Goal: Task Accomplishment & Management: Use online tool/utility

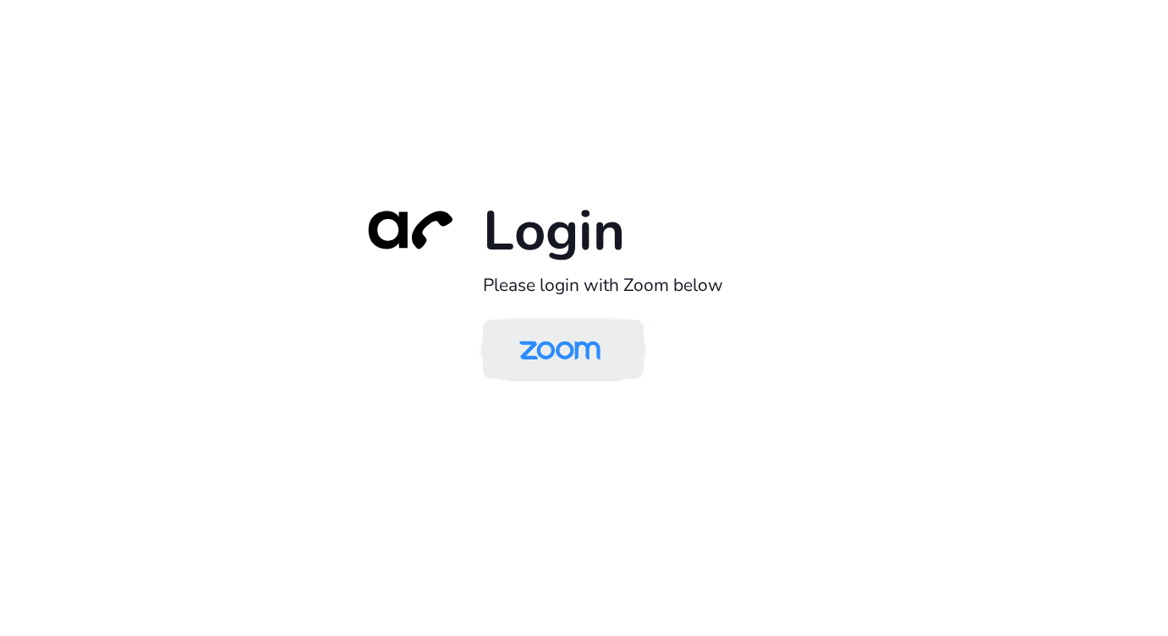
click at [563, 343] on img at bounding box center [560, 350] width 117 height 55
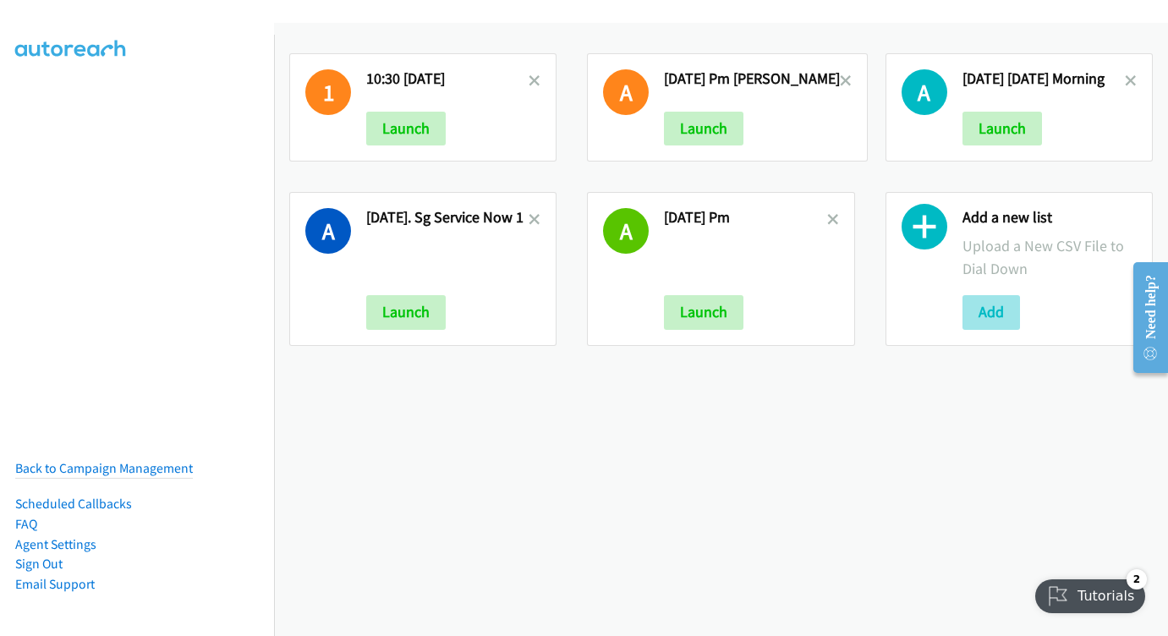
click at [970, 300] on button "Add" at bounding box center [992, 312] width 58 height 34
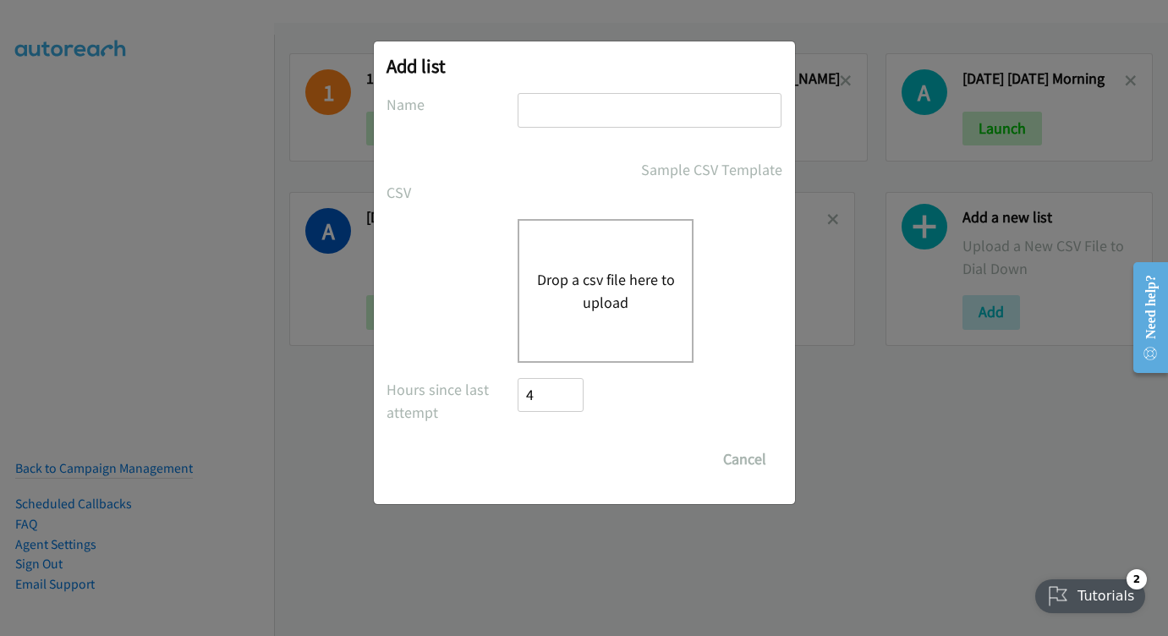
click at [558, 118] on input "text" at bounding box center [650, 110] width 264 height 35
type input "WEDNESDAY MORNING AUG 27"
click at [603, 291] on button "Drop a csv file here to upload" at bounding box center [605, 291] width 139 height 46
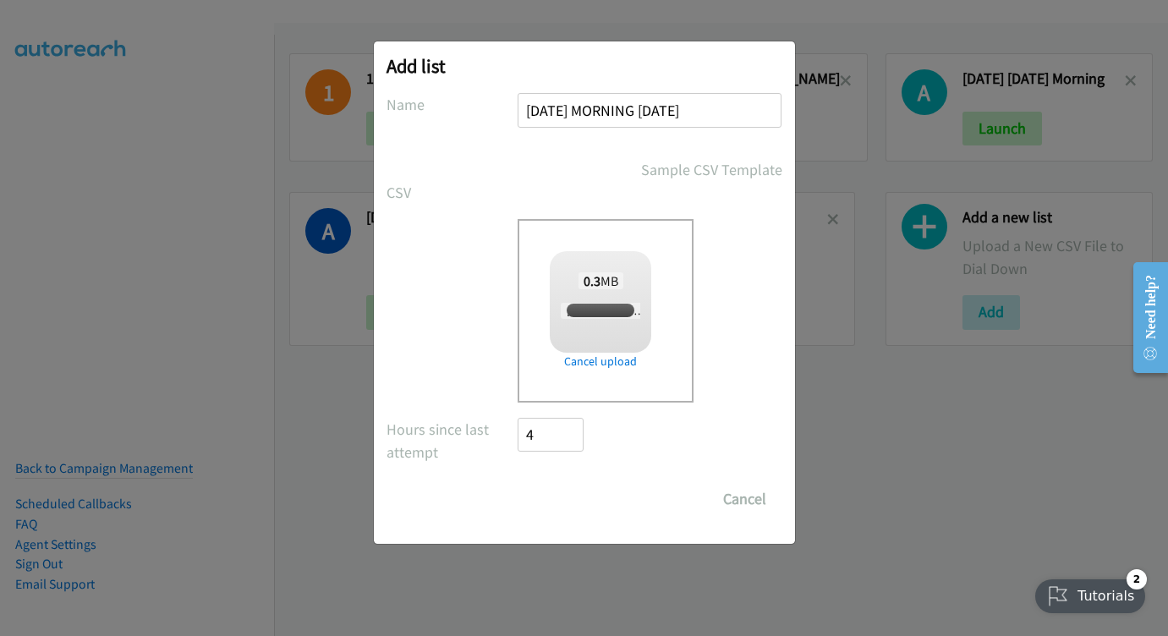
checkbox input "true"
click at [574, 499] on input "Save List" at bounding box center [563, 499] width 89 height 34
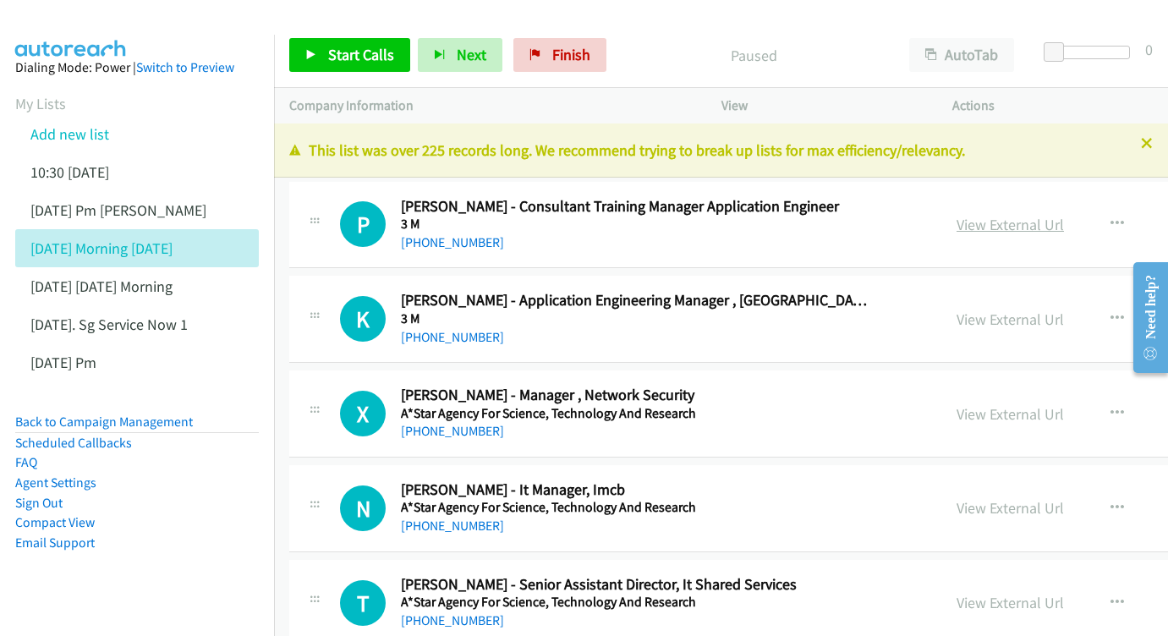
click at [985, 217] on link "View External Url" at bounding box center [1010, 224] width 107 height 19
click at [1003, 315] on link "View External Url" at bounding box center [1010, 319] width 107 height 19
click at [1003, 409] on link "View External Url" at bounding box center [1010, 413] width 107 height 19
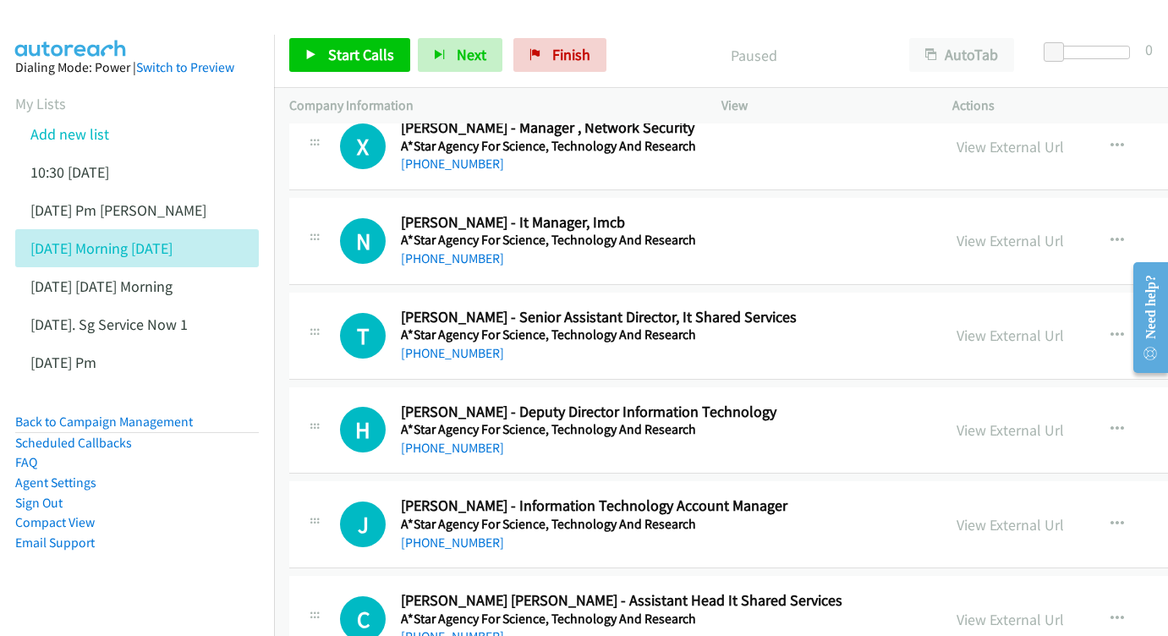
scroll to position [299, 0]
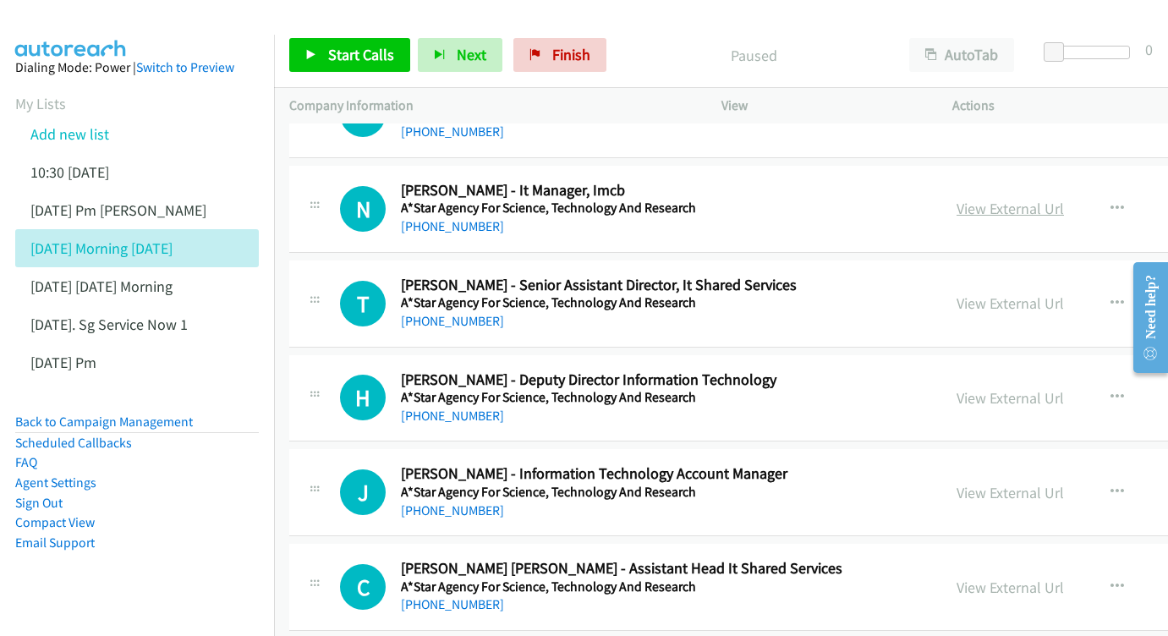
click at [979, 202] on link "View External Url" at bounding box center [1010, 208] width 107 height 19
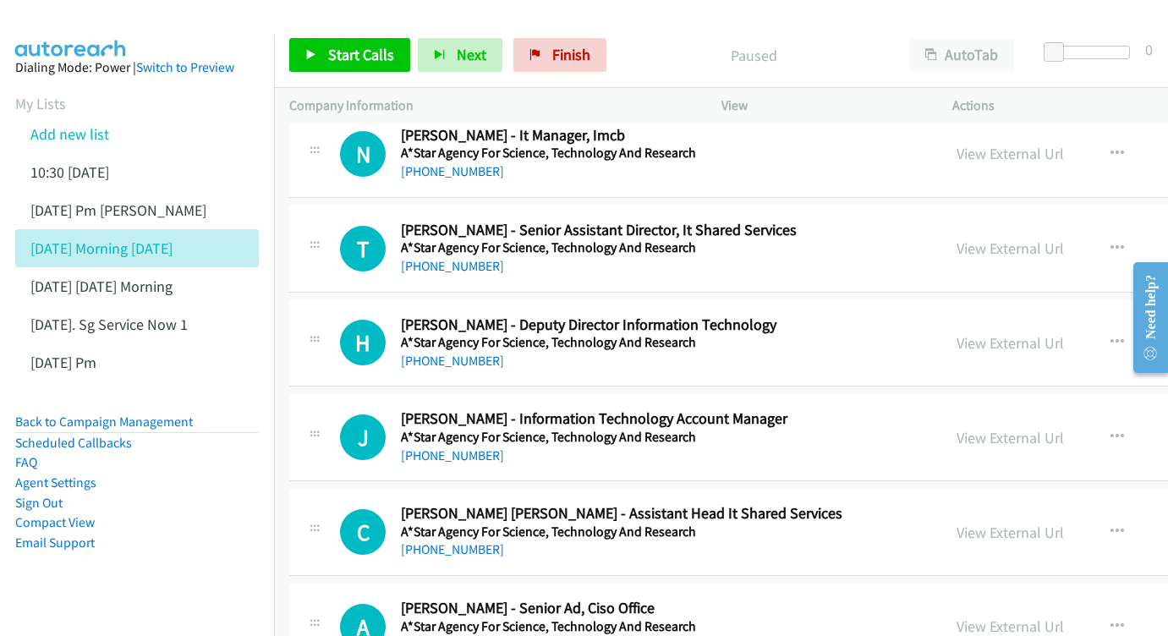
scroll to position [376, 0]
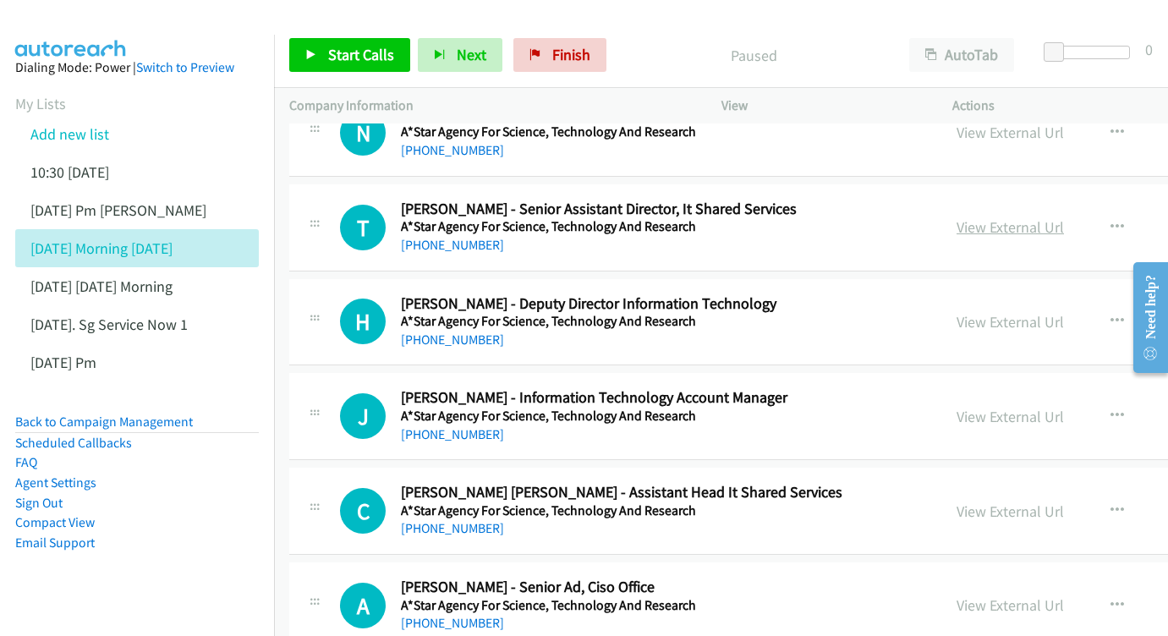
click at [1018, 217] on link "View External Url" at bounding box center [1010, 226] width 107 height 19
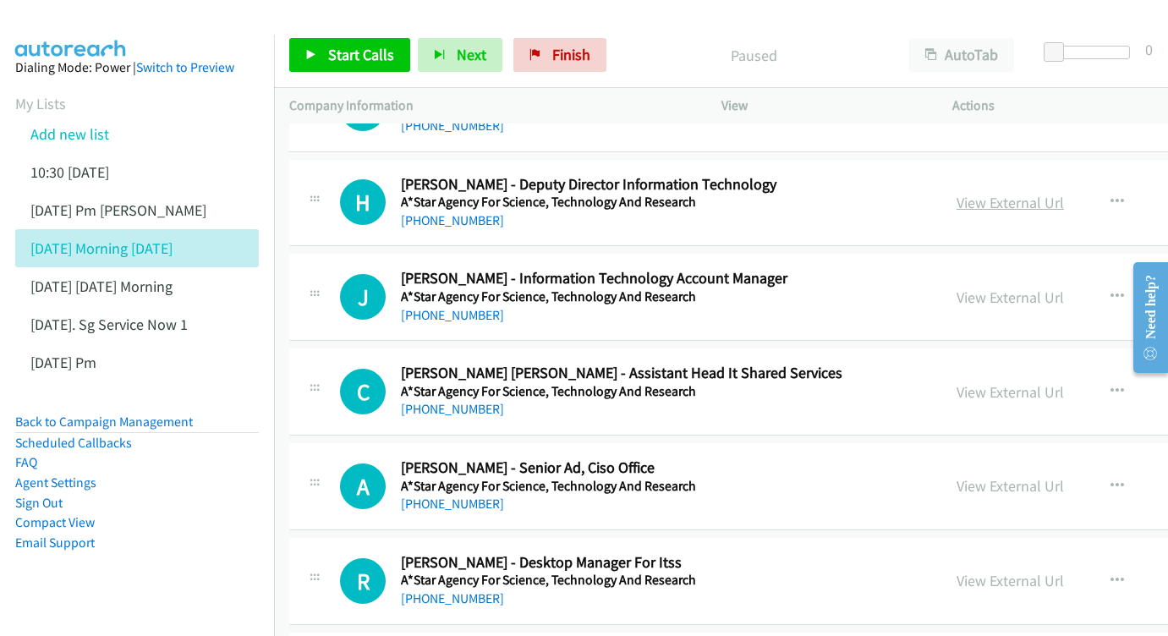
click at [1005, 193] on link "View External Url" at bounding box center [1010, 202] width 107 height 19
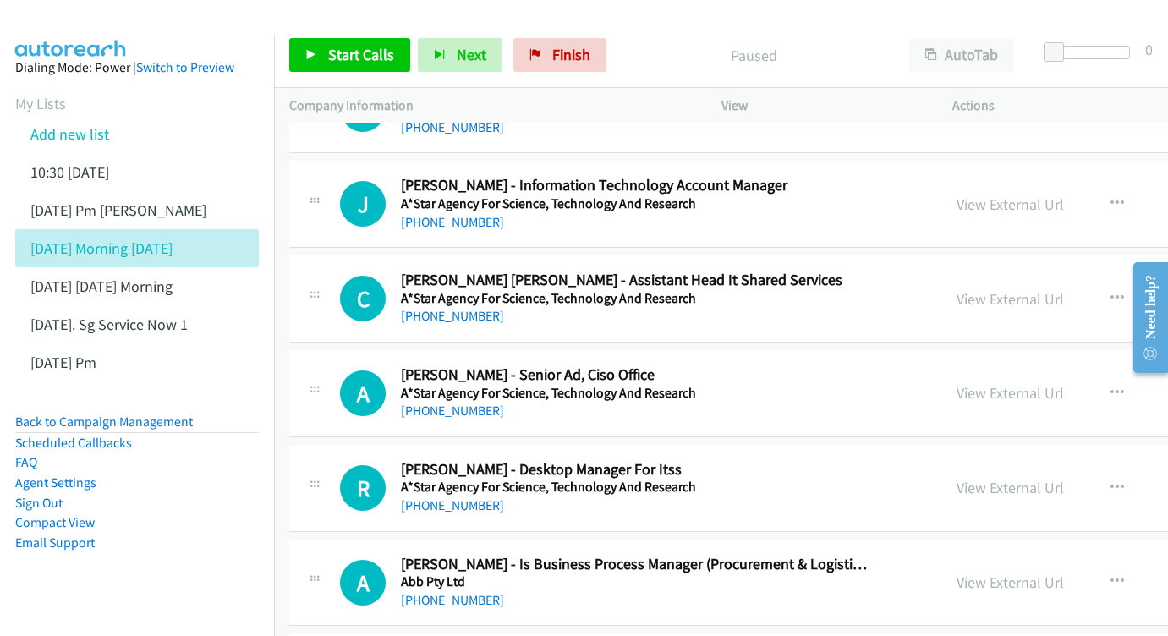
scroll to position [588, 0]
click at [982, 198] on link "View External Url" at bounding box center [1010, 204] width 107 height 19
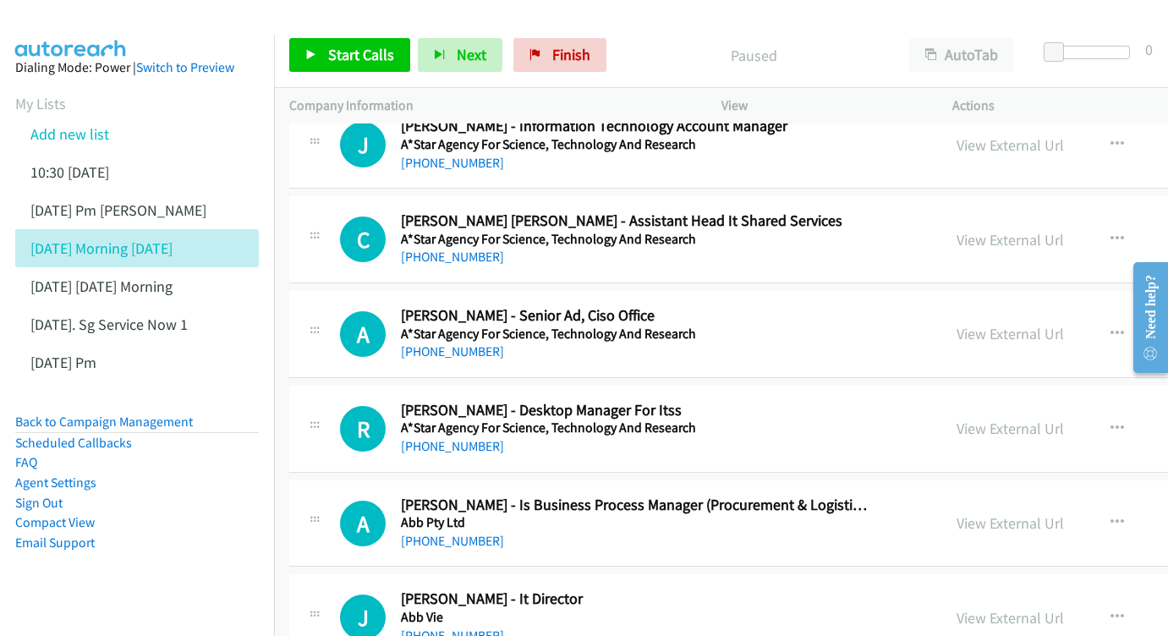
scroll to position [670, 0]
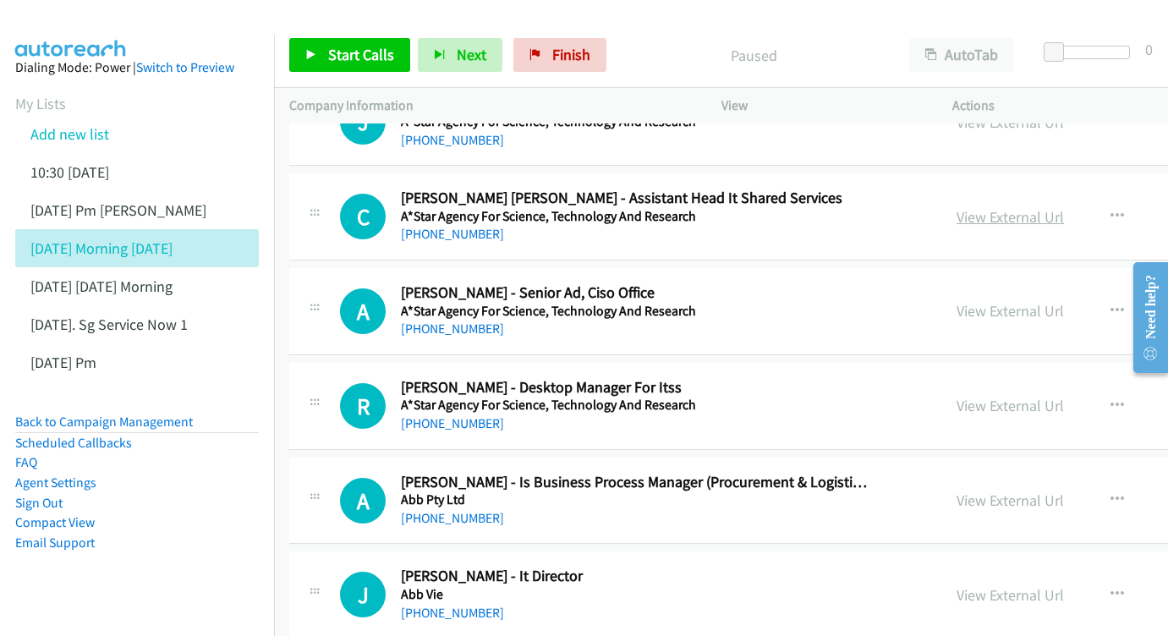
click at [980, 207] on link "View External Url" at bounding box center [1010, 216] width 107 height 19
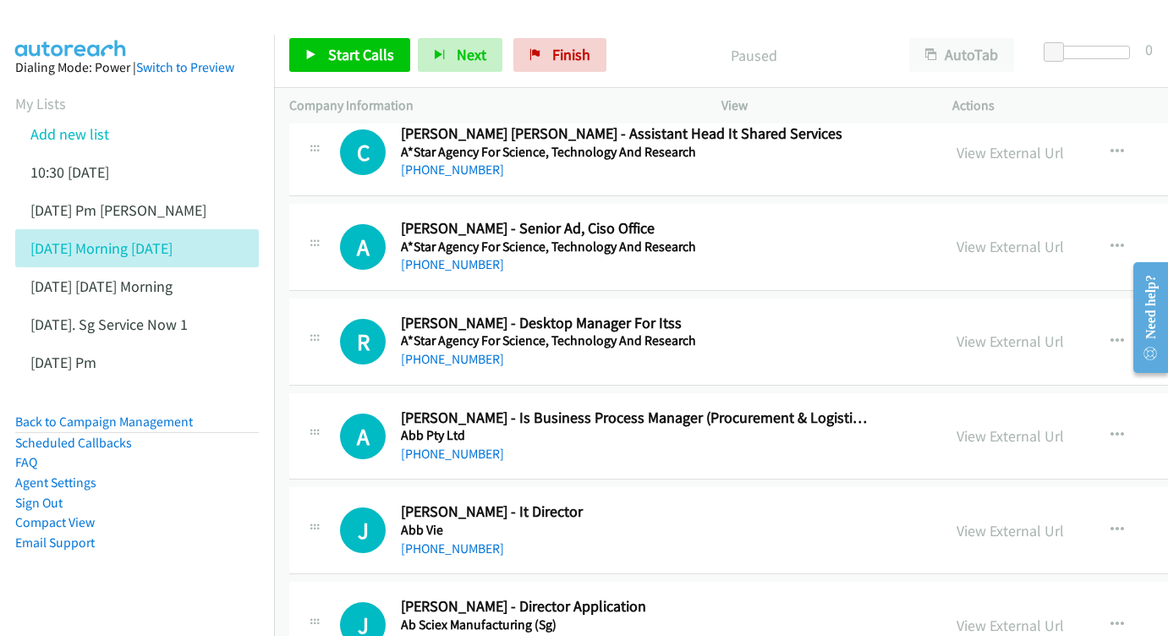
scroll to position [783, 0]
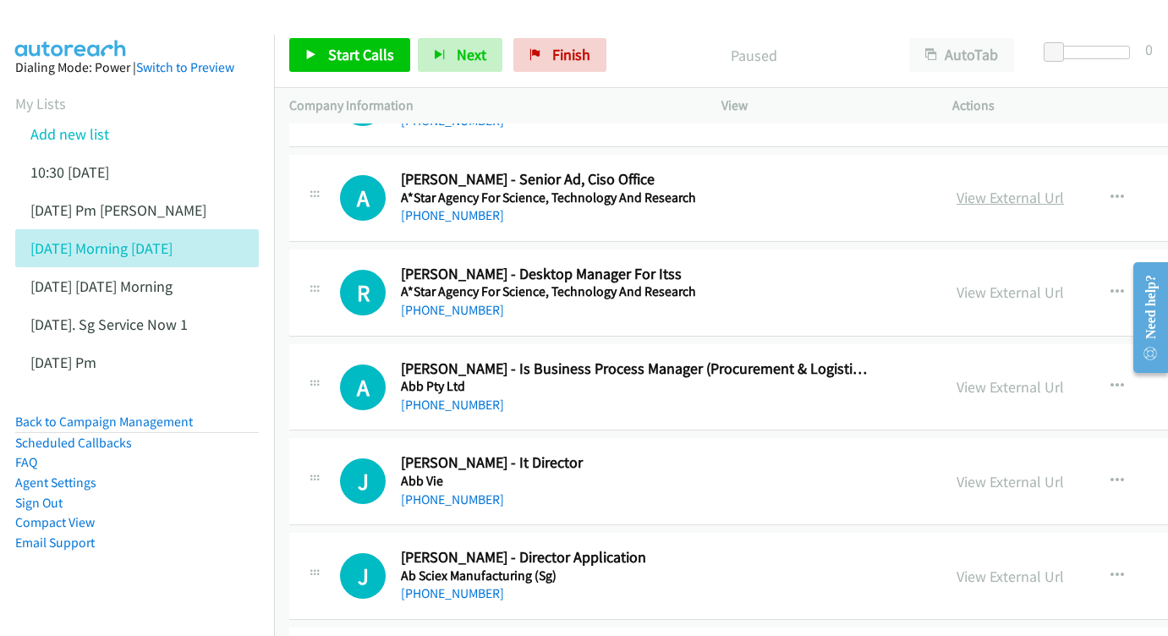
click at [961, 188] on link "View External Url" at bounding box center [1010, 197] width 107 height 19
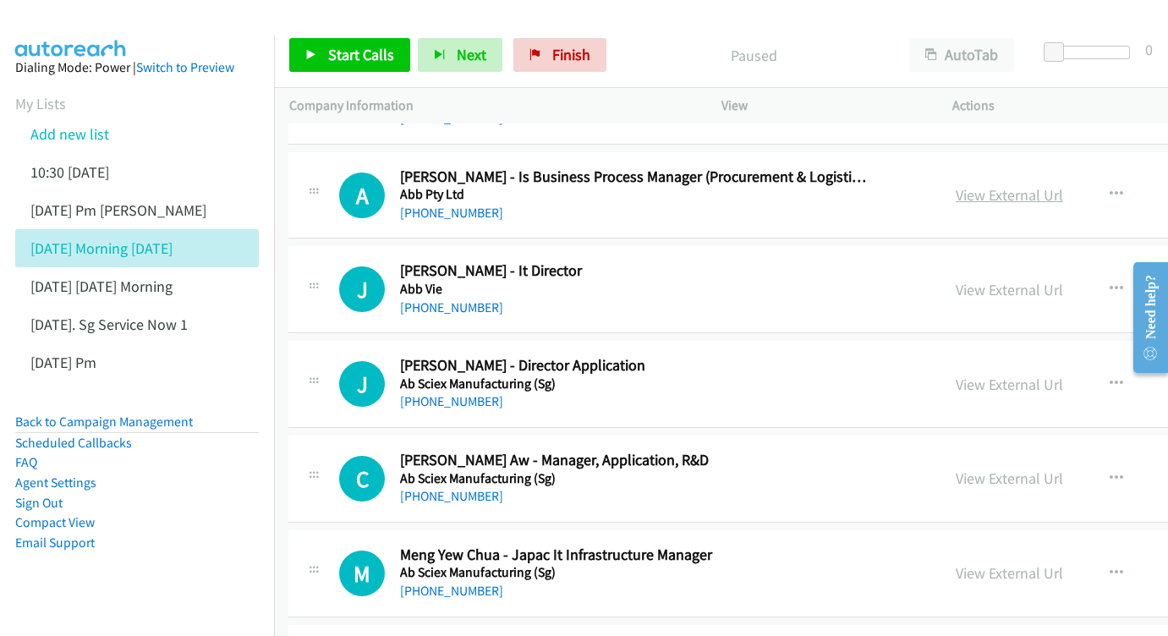
scroll to position [976, 1]
click at [997, 184] on link "View External Url" at bounding box center [1009, 193] width 107 height 19
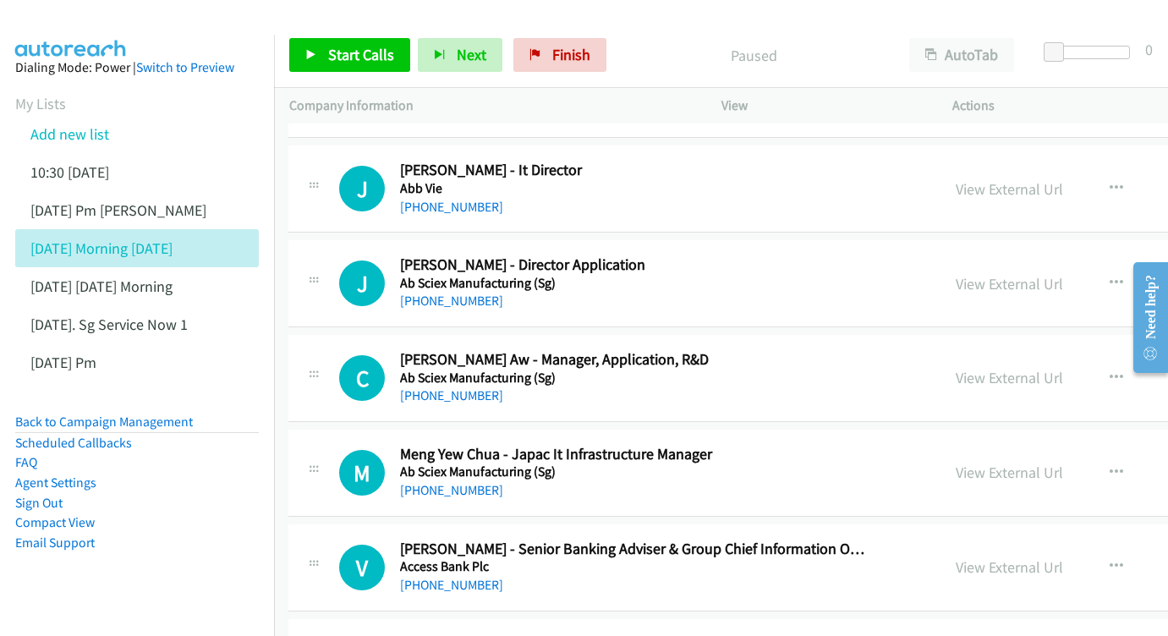
scroll to position [1084, 1]
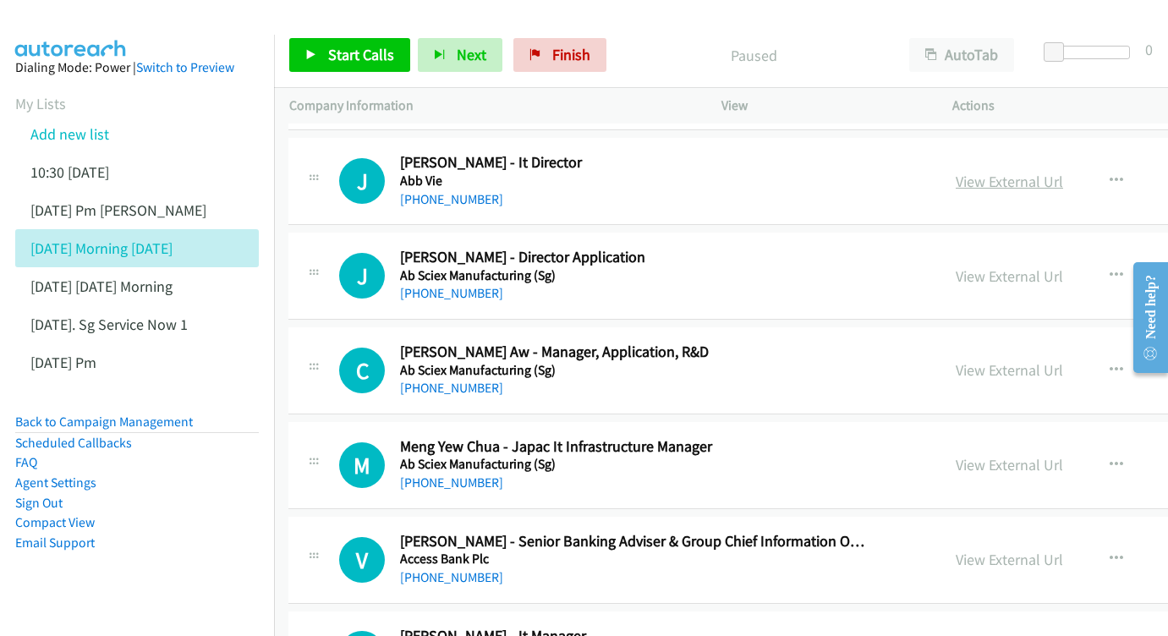
click at [997, 172] on link "View External Url" at bounding box center [1009, 181] width 107 height 19
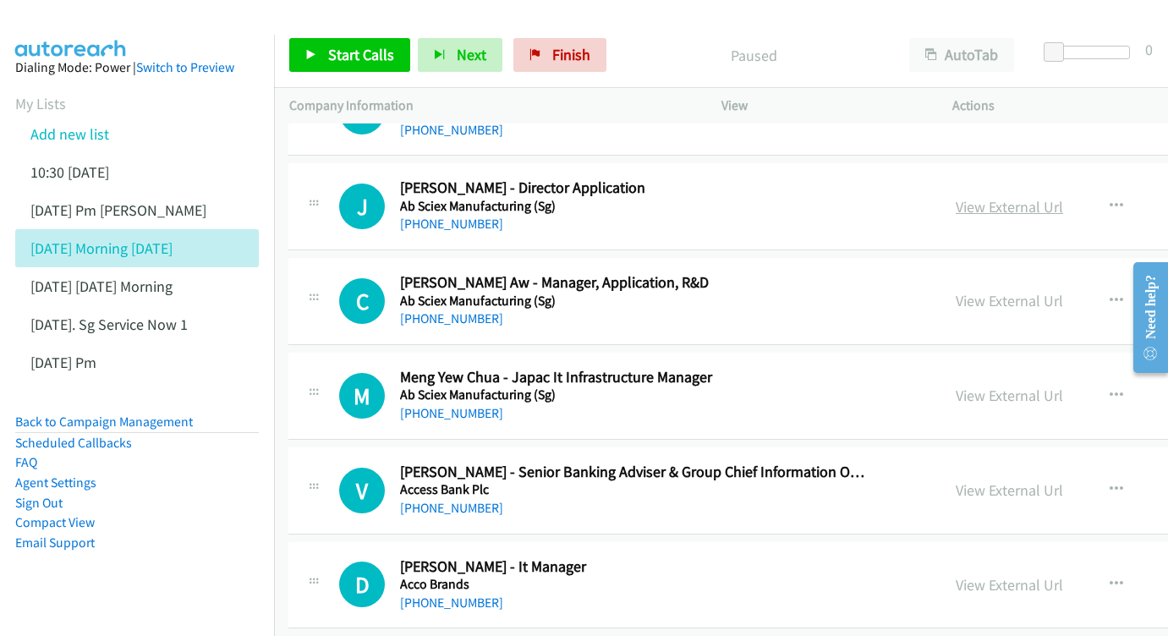
scroll to position [1156, 1]
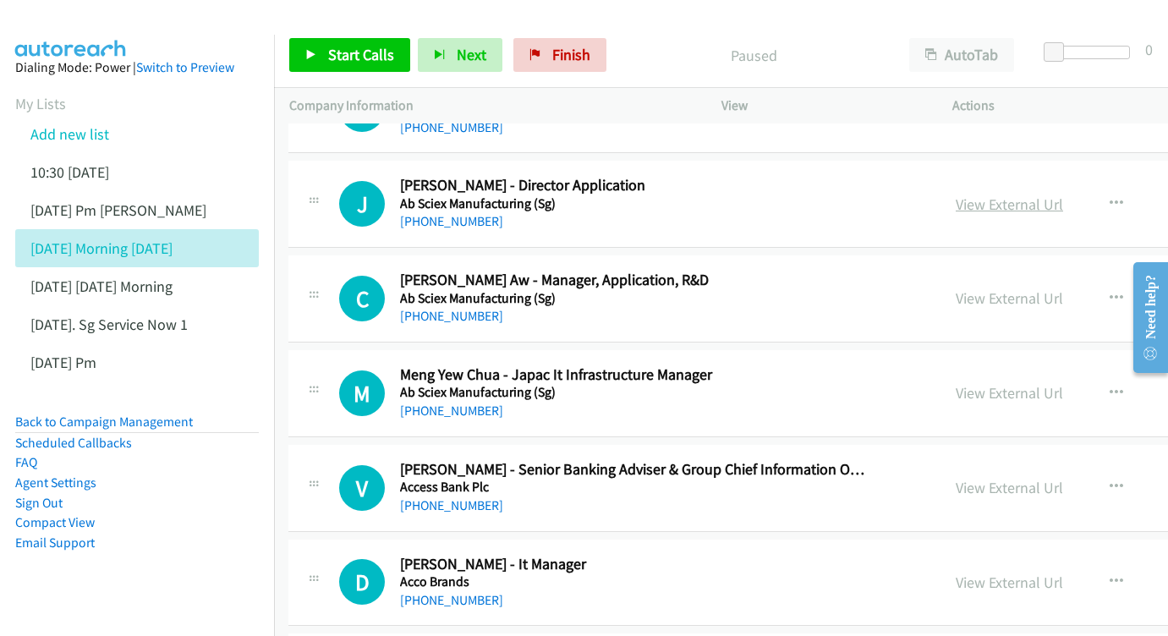
click at [994, 195] on link "View External Url" at bounding box center [1009, 204] width 107 height 19
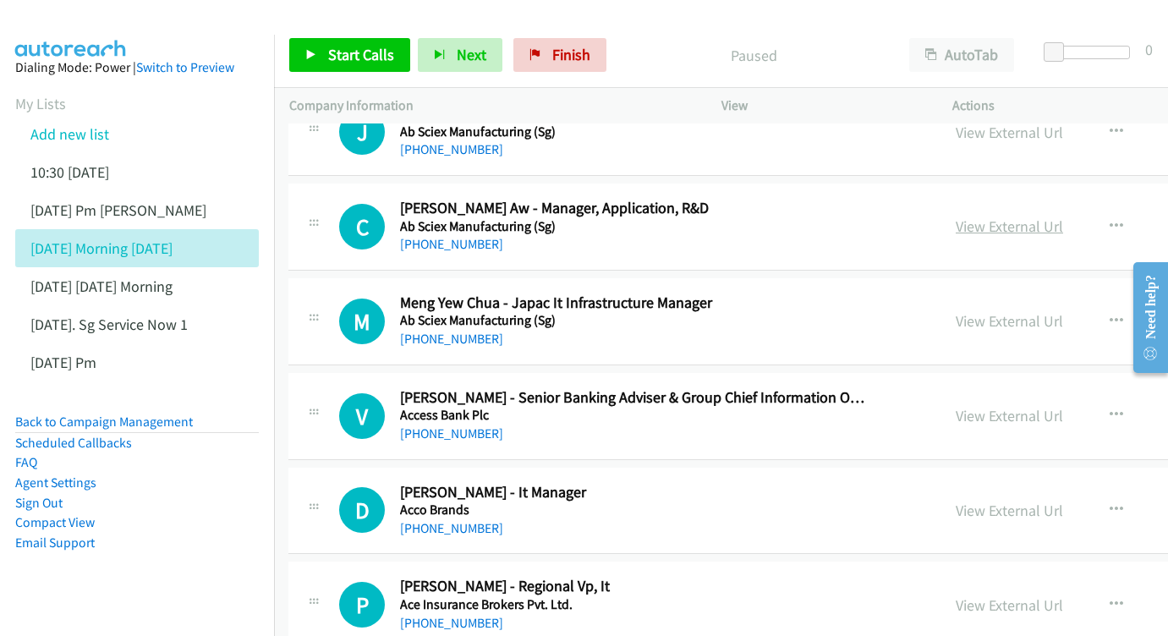
click at [970, 217] on link "View External Url" at bounding box center [1009, 226] width 107 height 19
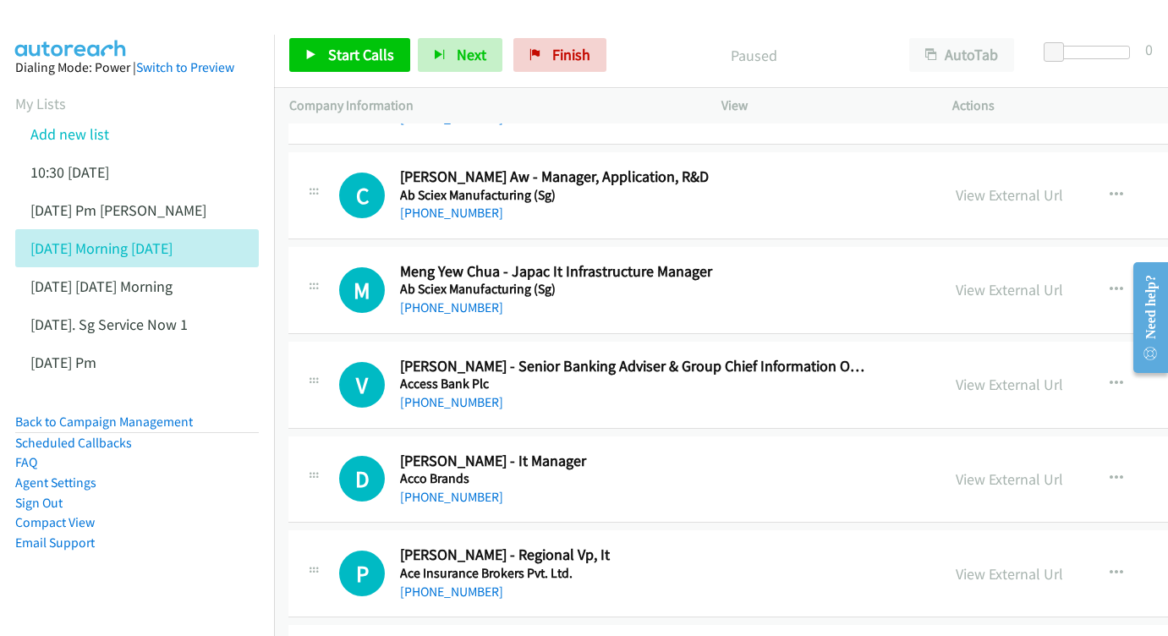
scroll to position [1322, 1]
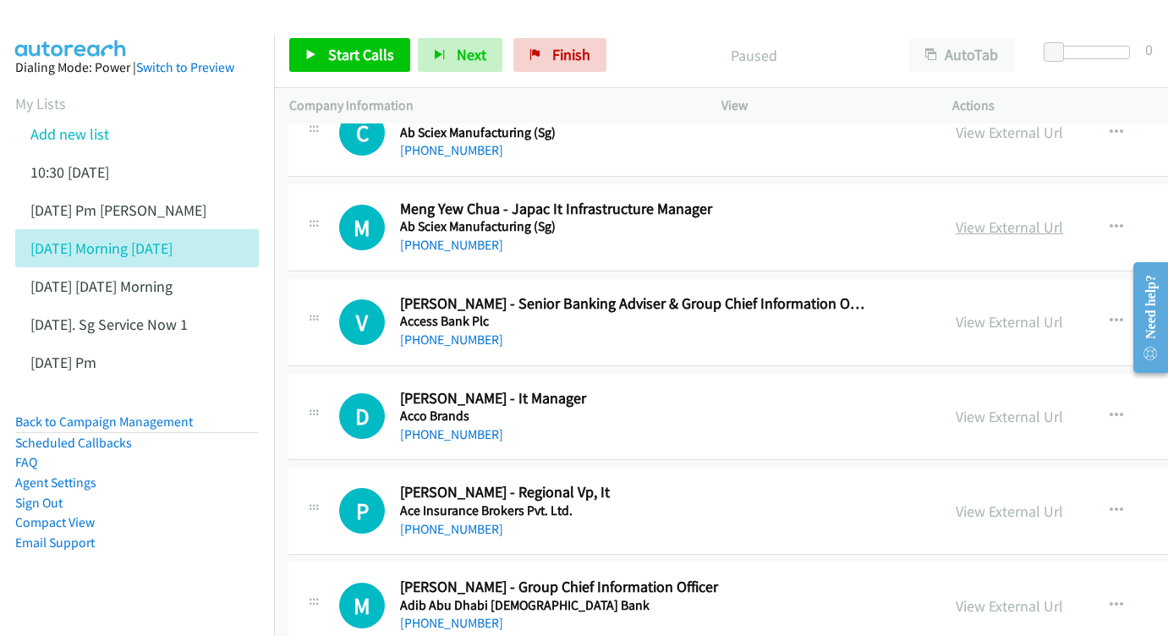
click at [996, 217] on link "View External Url" at bounding box center [1009, 226] width 107 height 19
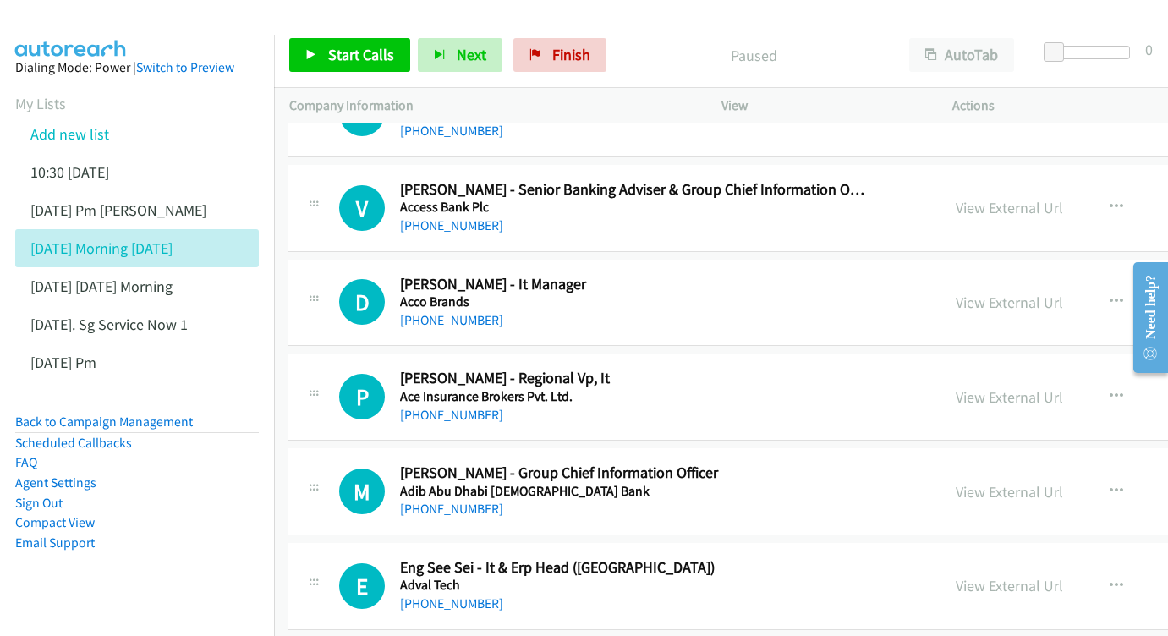
scroll to position [1444, 1]
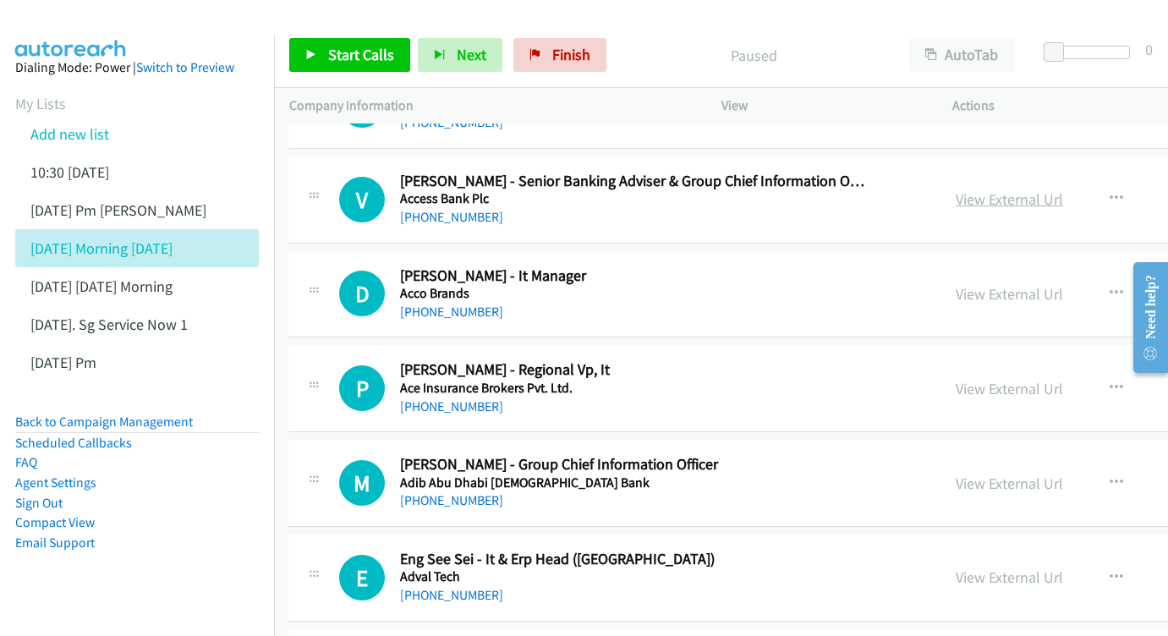
click at [1001, 190] on link "View External Url" at bounding box center [1009, 199] width 107 height 19
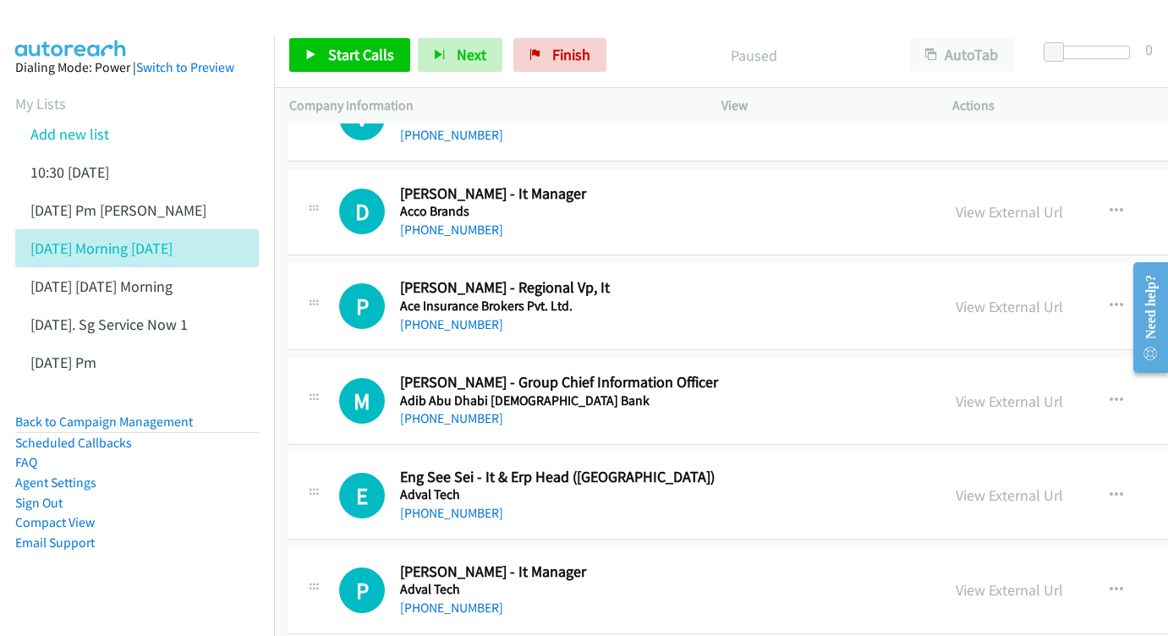
scroll to position [1527, 1]
click at [981, 201] on link "View External Url" at bounding box center [1009, 210] width 107 height 19
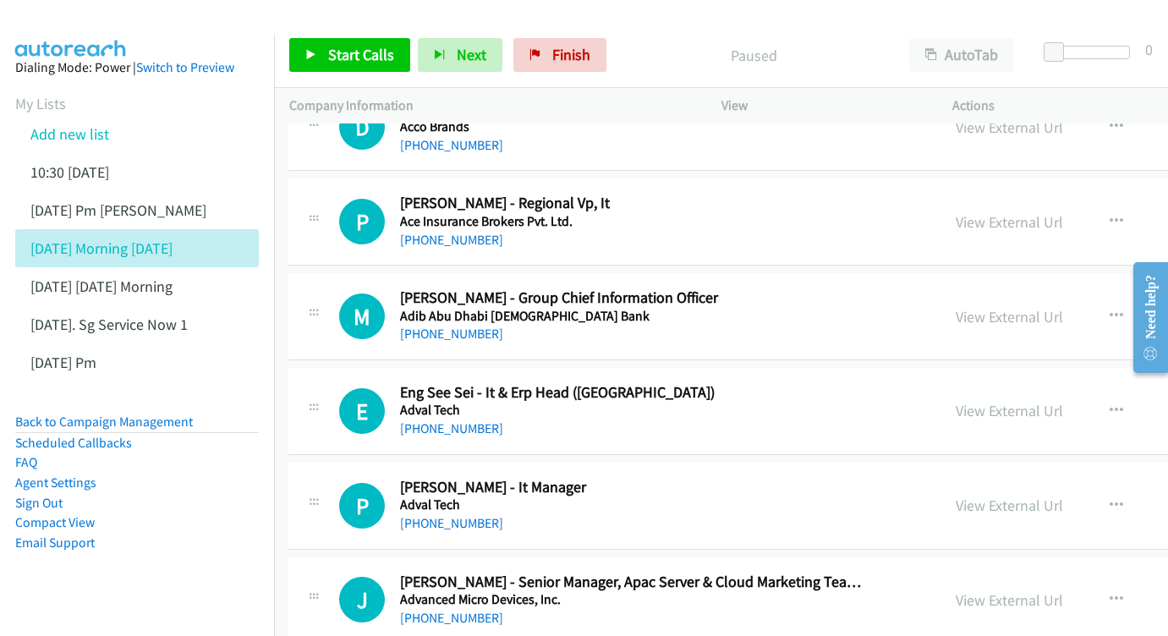
scroll to position [1613, 1]
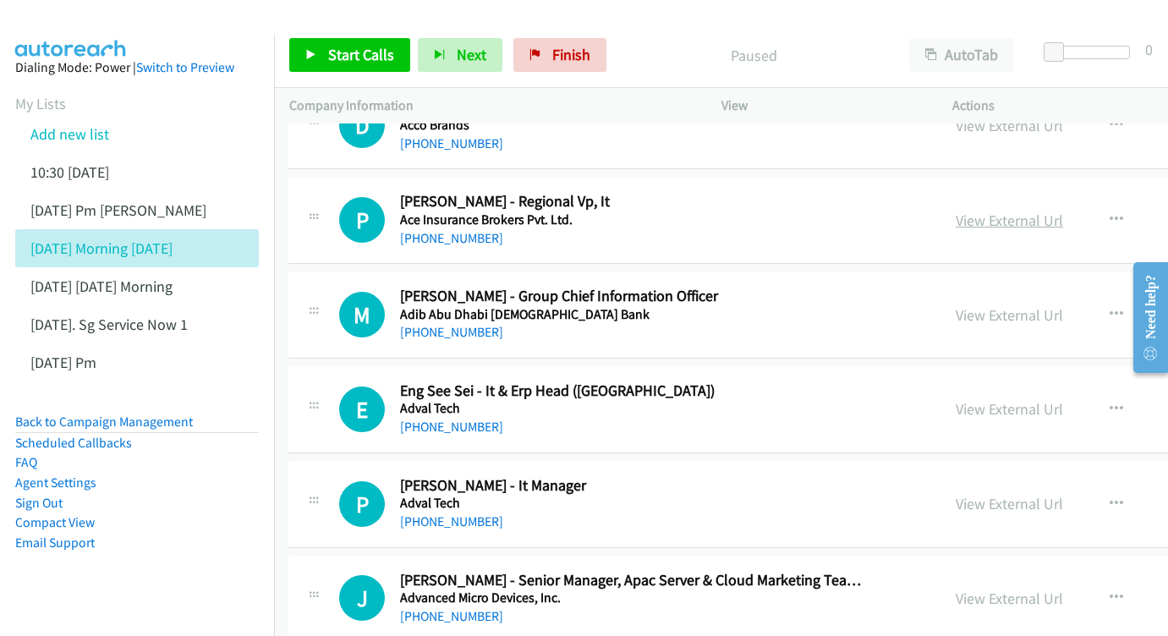
click at [986, 211] on link "View External Url" at bounding box center [1009, 220] width 107 height 19
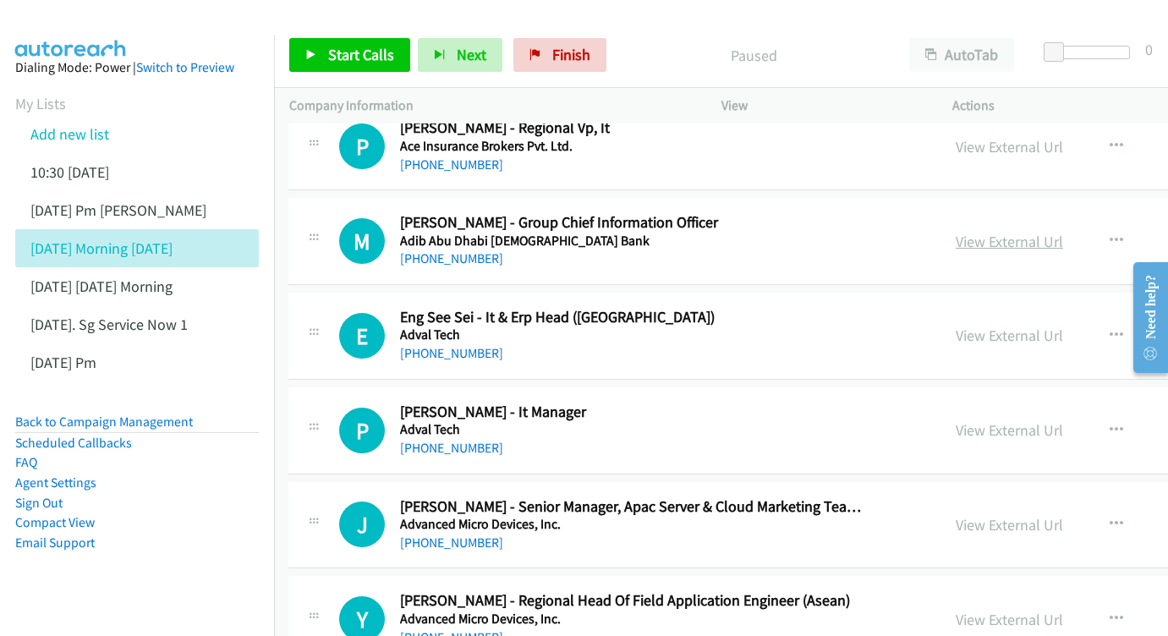
scroll to position [1687, 1]
click at [1016, 229] on div "View External Url" at bounding box center [1009, 240] width 107 height 23
click at [987, 231] on link "View External Url" at bounding box center [1009, 240] width 107 height 19
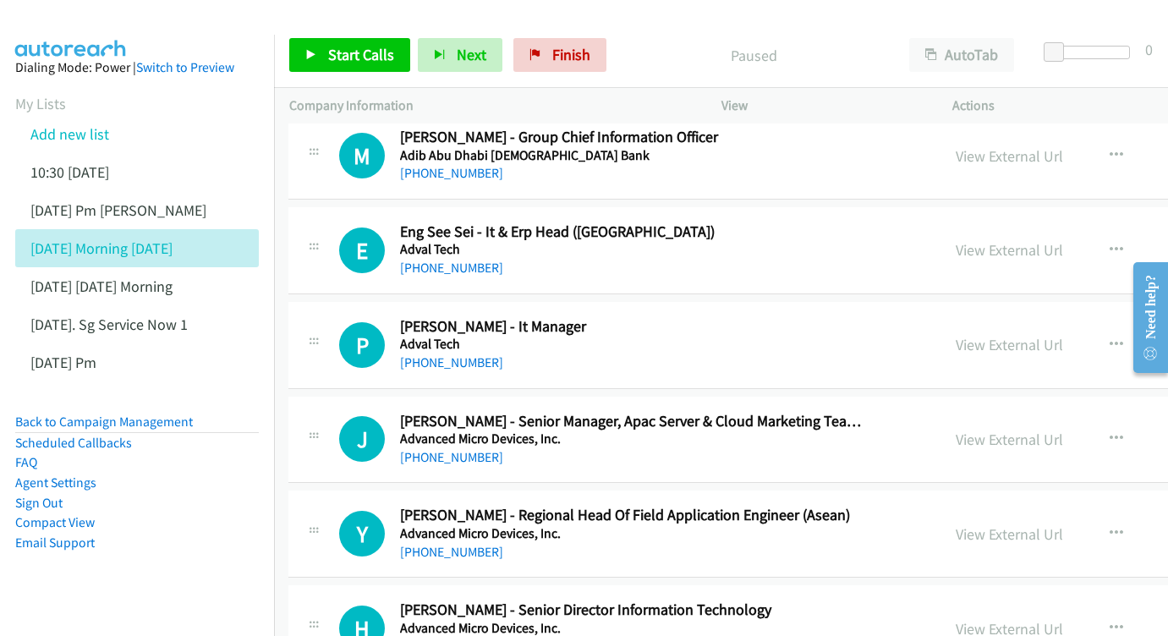
click at [1069, 223] on div "View External Url View External Url Schedule/Manage Callback Start Calls Here R…" at bounding box center [1112, 251] width 342 height 56
click at [1033, 240] on link "View External Url" at bounding box center [1009, 249] width 107 height 19
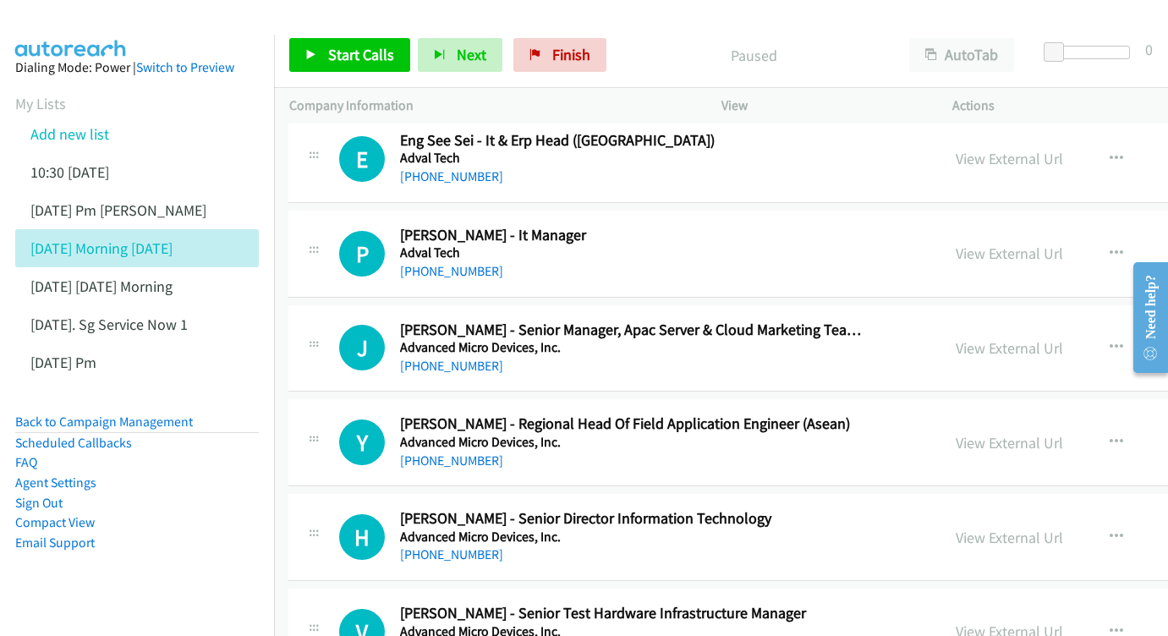
scroll to position [1871, 0]
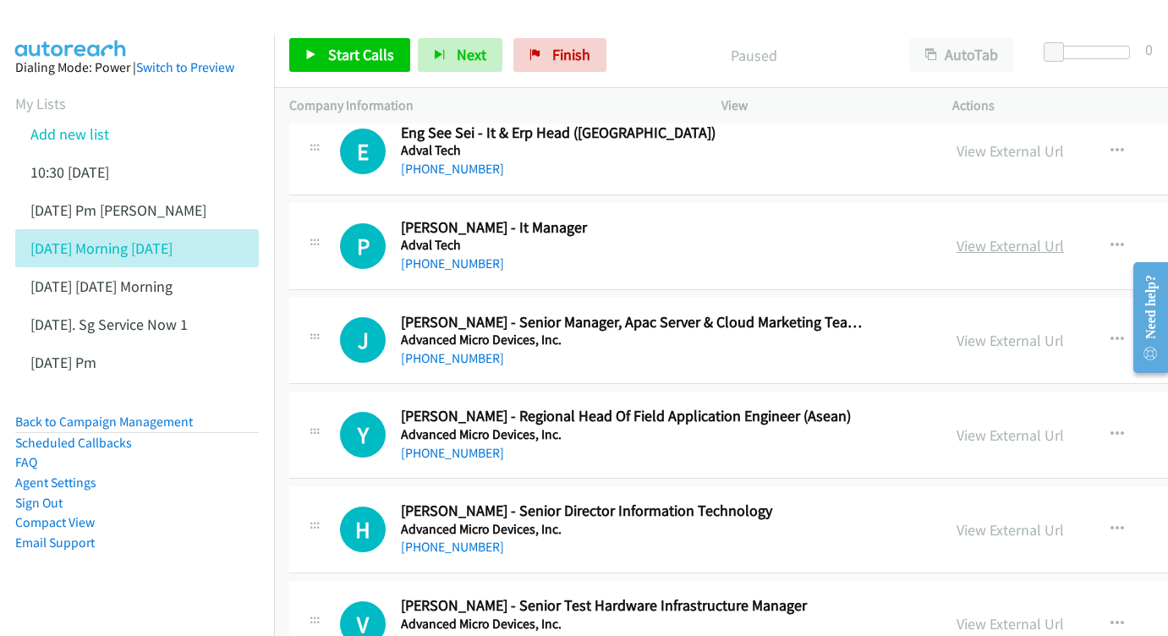
click at [1014, 236] on link "View External Url" at bounding box center [1010, 245] width 107 height 19
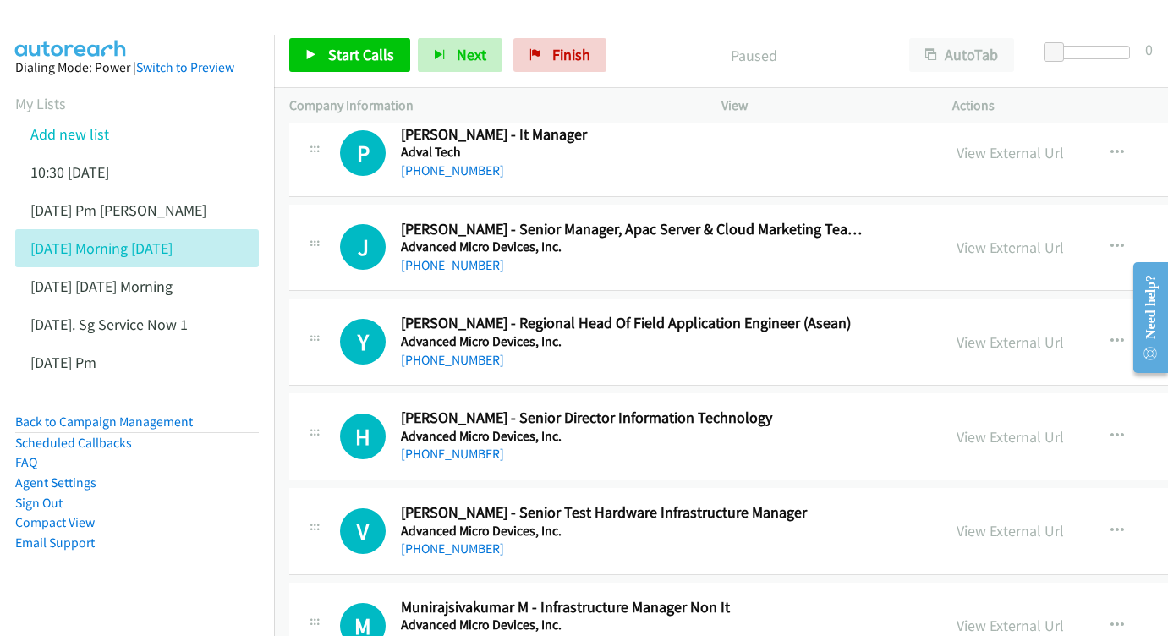
scroll to position [1973, 0]
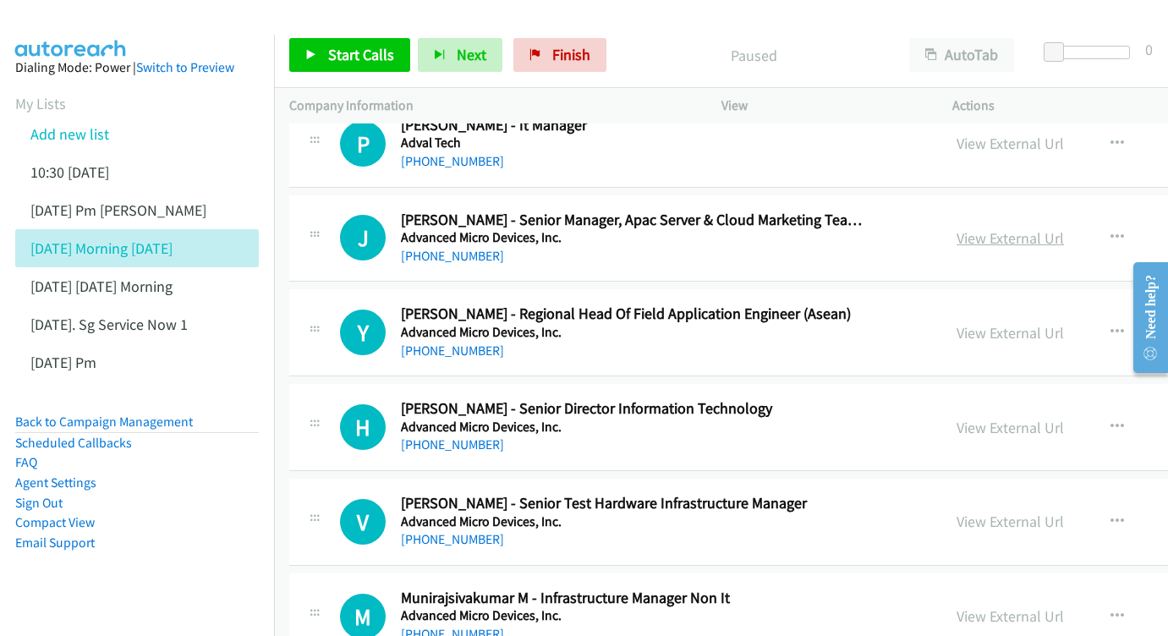
click at [997, 228] on link "View External Url" at bounding box center [1010, 237] width 107 height 19
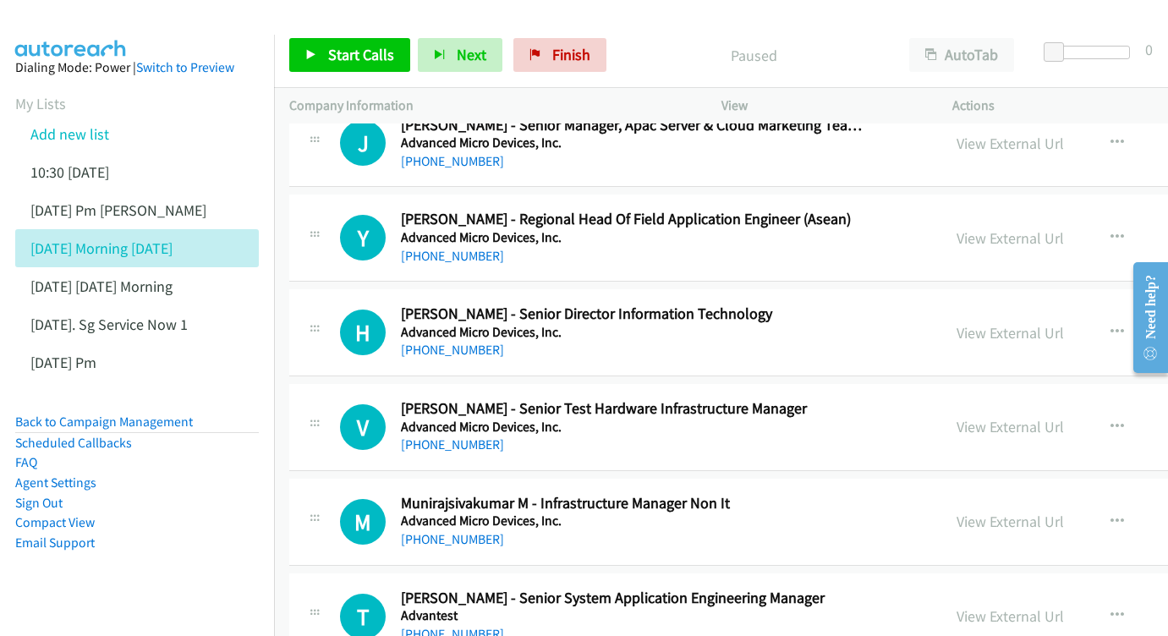
scroll to position [2067, 0]
click at [1001, 229] on link "View External Url" at bounding box center [1010, 238] width 107 height 19
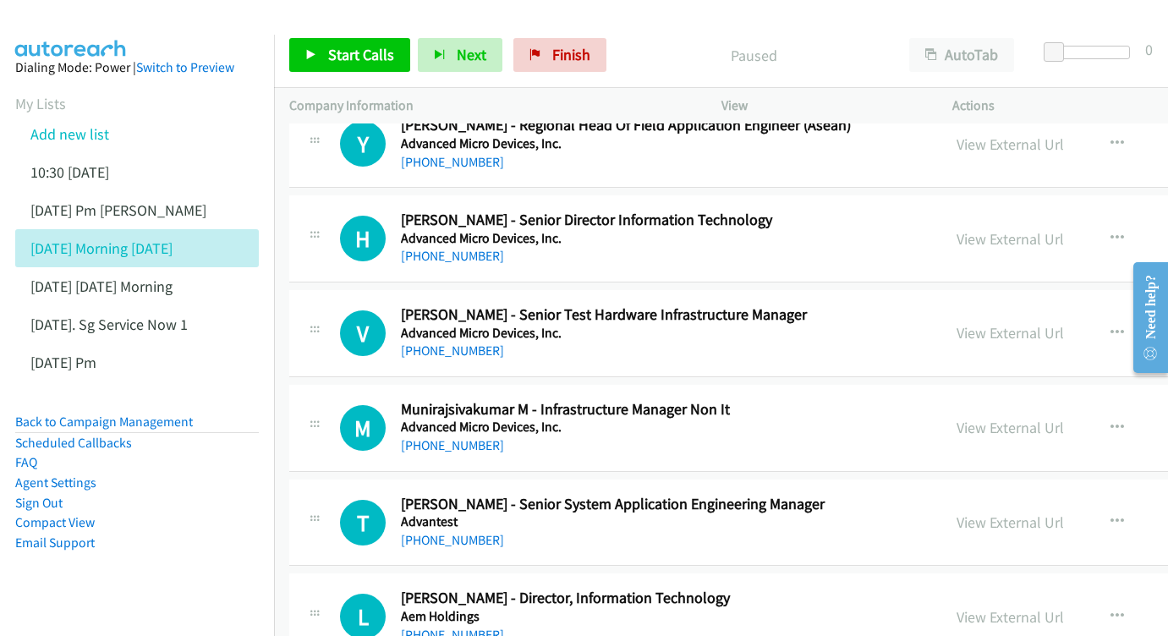
scroll to position [2162, 0]
click at [1003, 228] on link "View External Url" at bounding box center [1010, 237] width 107 height 19
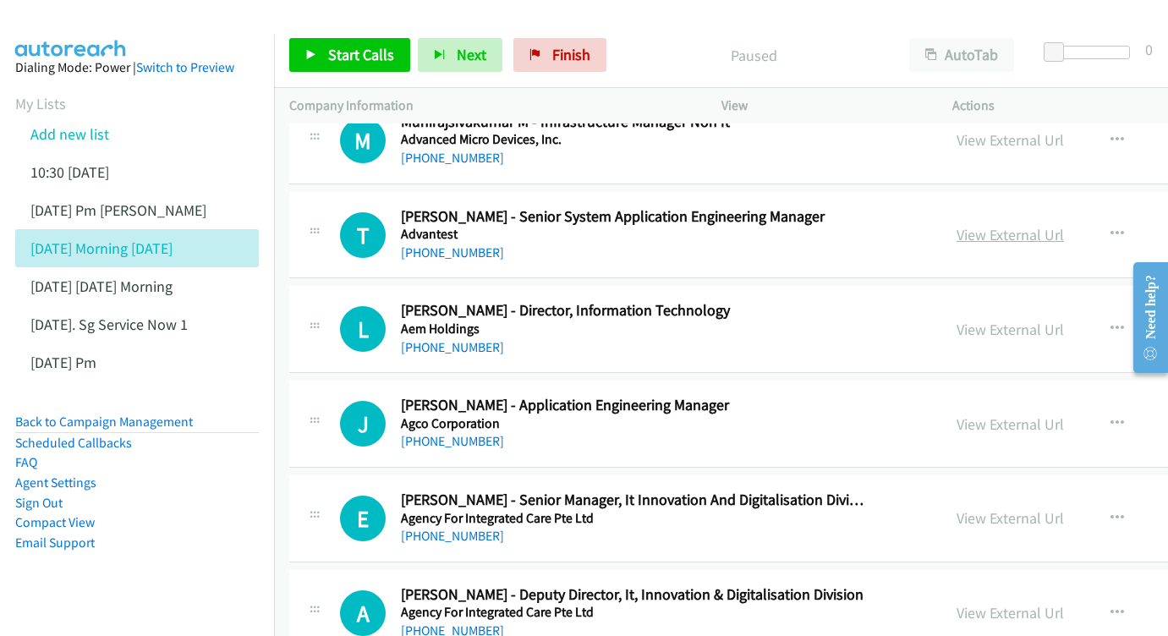
scroll to position [2531, 0]
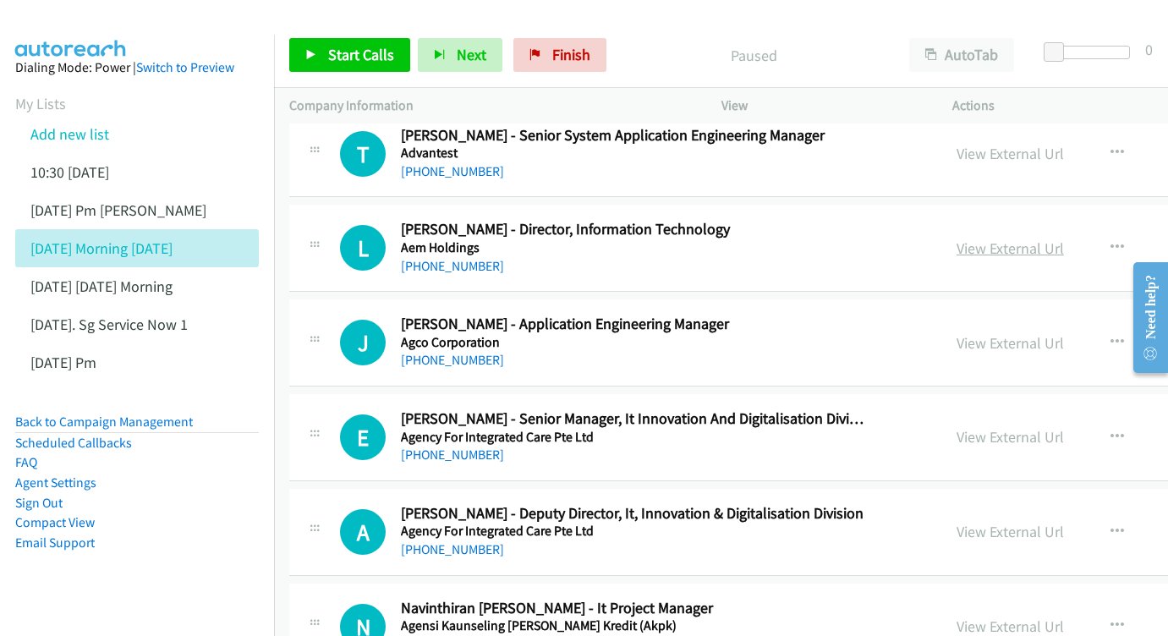
click at [986, 239] on link "View External Url" at bounding box center [1010, 248] width 107 height 19
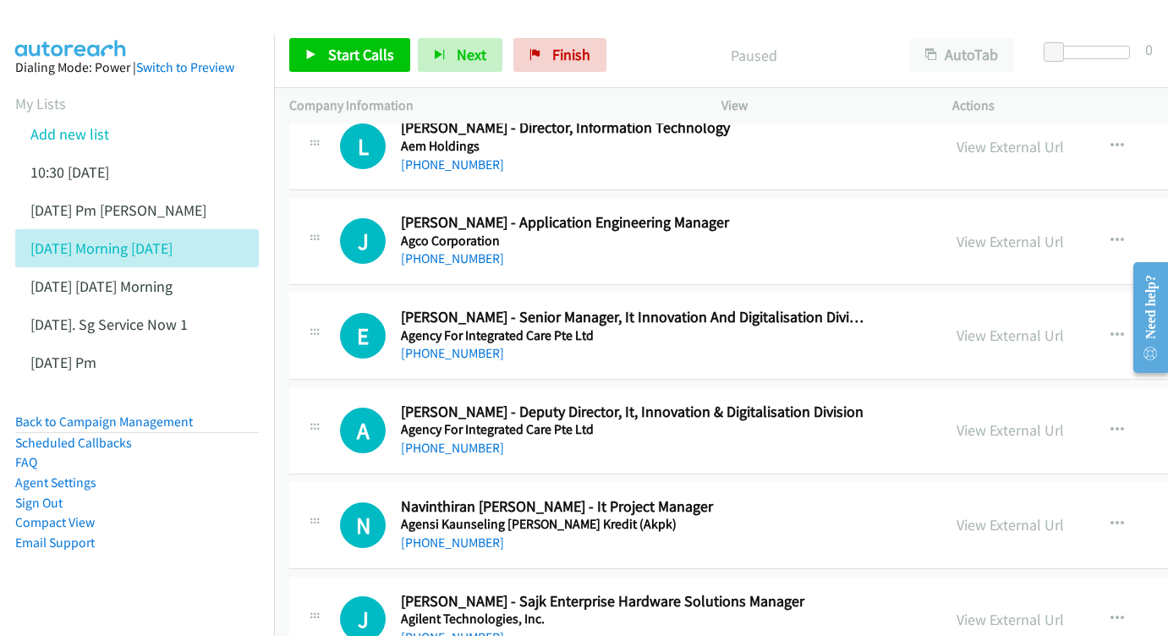
scroll to position [2635, 0]
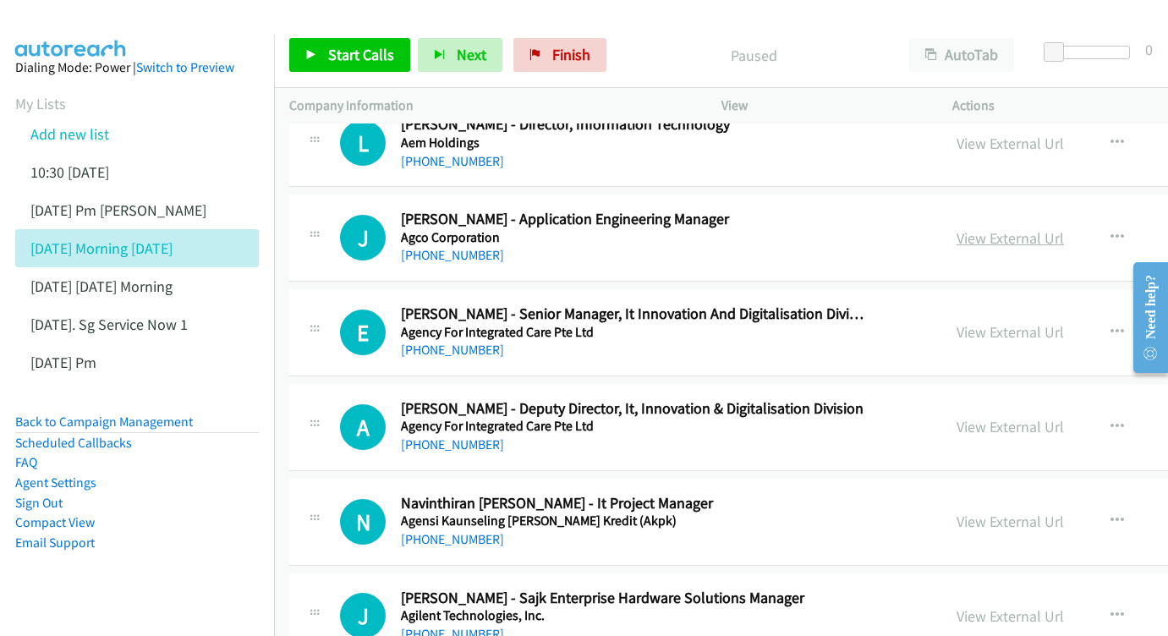
click at [985, 228] on link "View External Url" at bounding box center [1010, 237] width 107 height 19
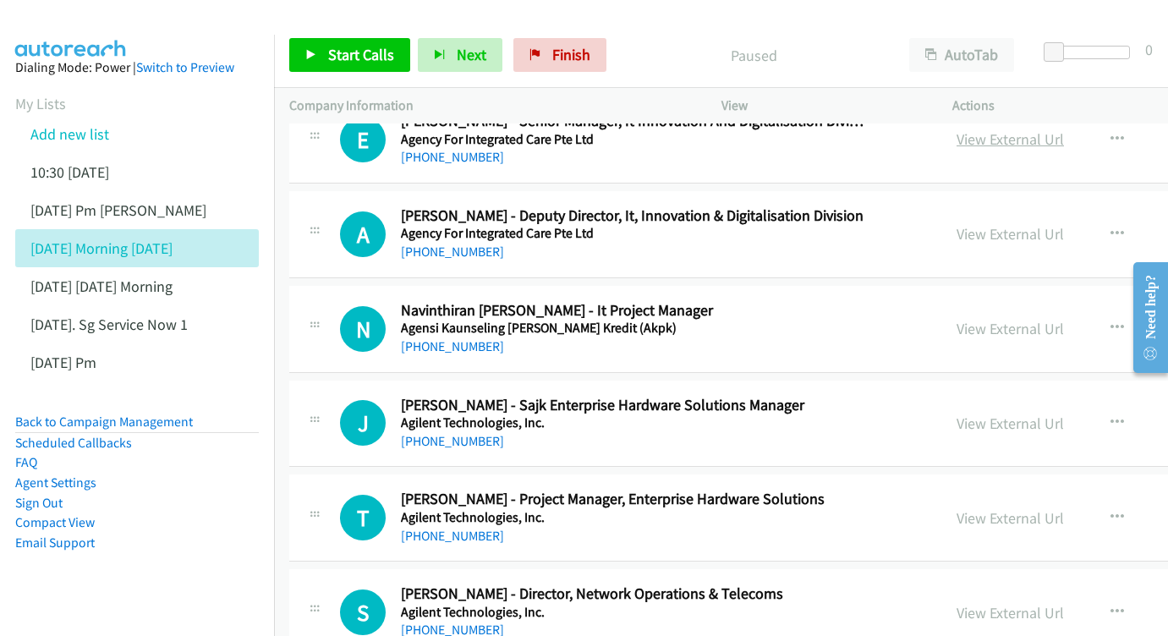
scroll to position [2835, 0]
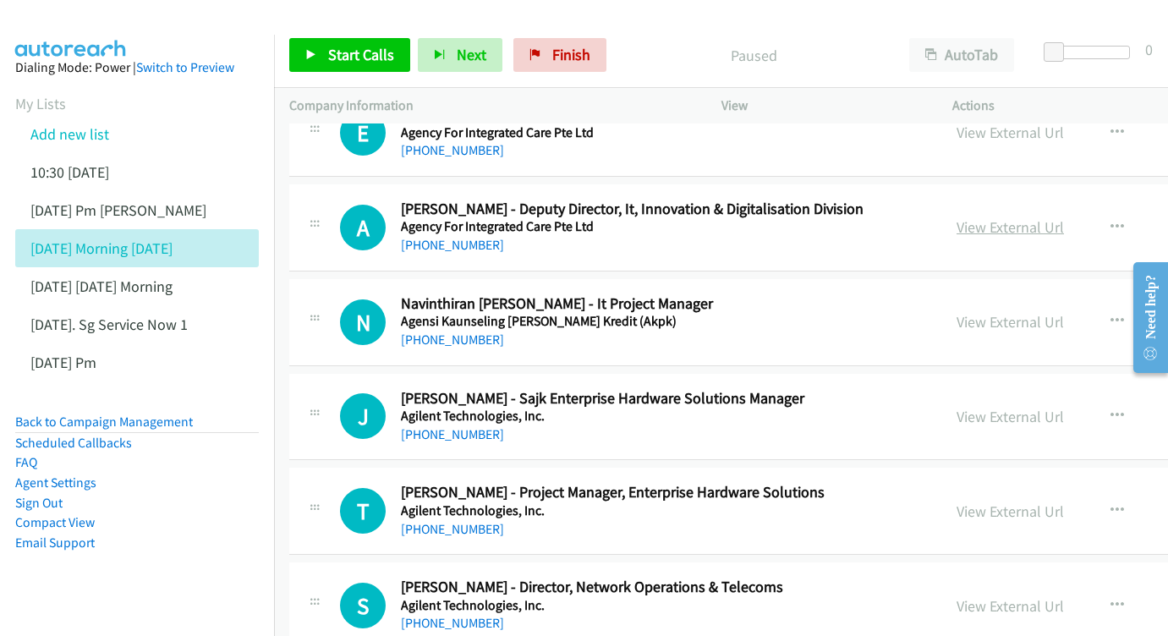
click at [970, 217] on link "View External Url" at bounding box center [1010, 226] width 107 height 19
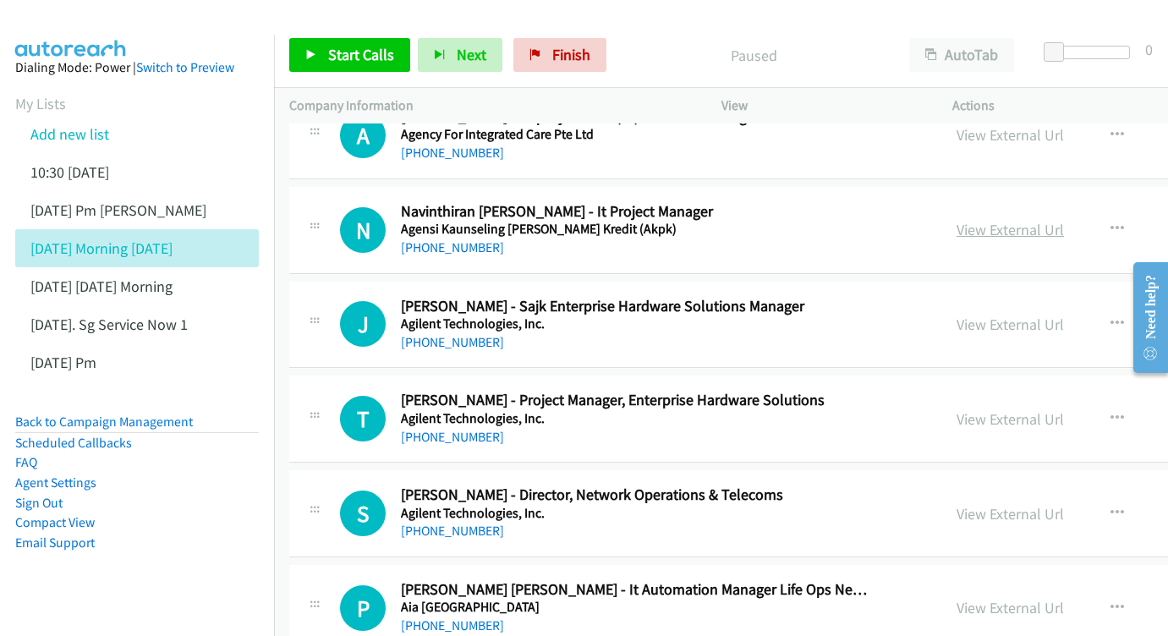
scroll to position [2929, 0]
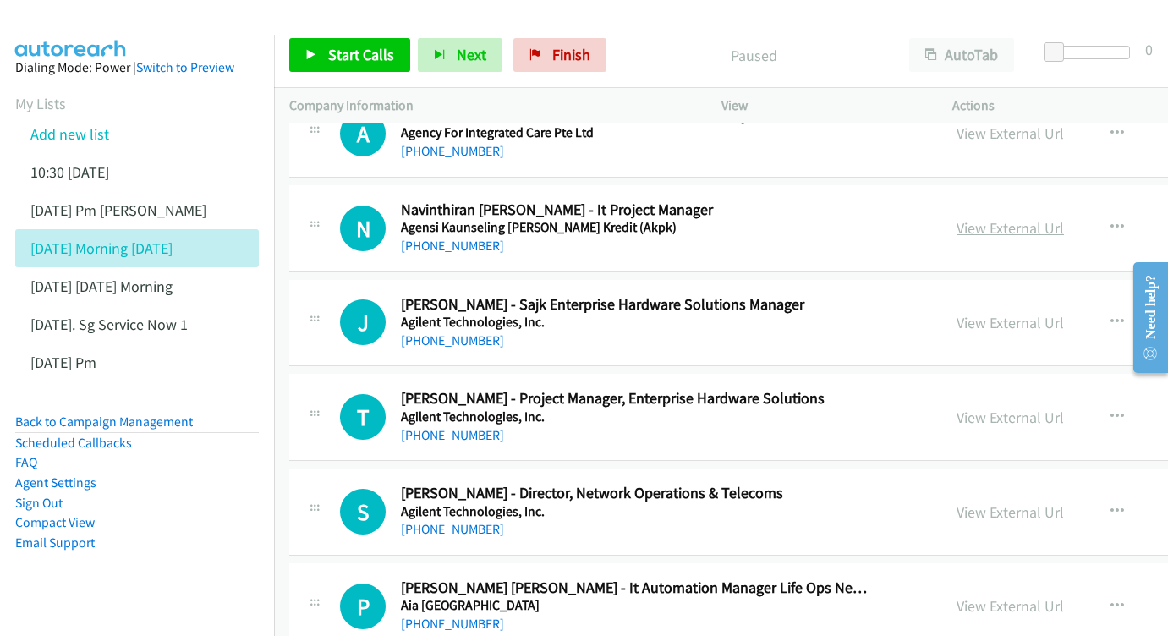
click at [989, 218] on link "View External Url" at bounding box center [1010, 227] width 107 height 19
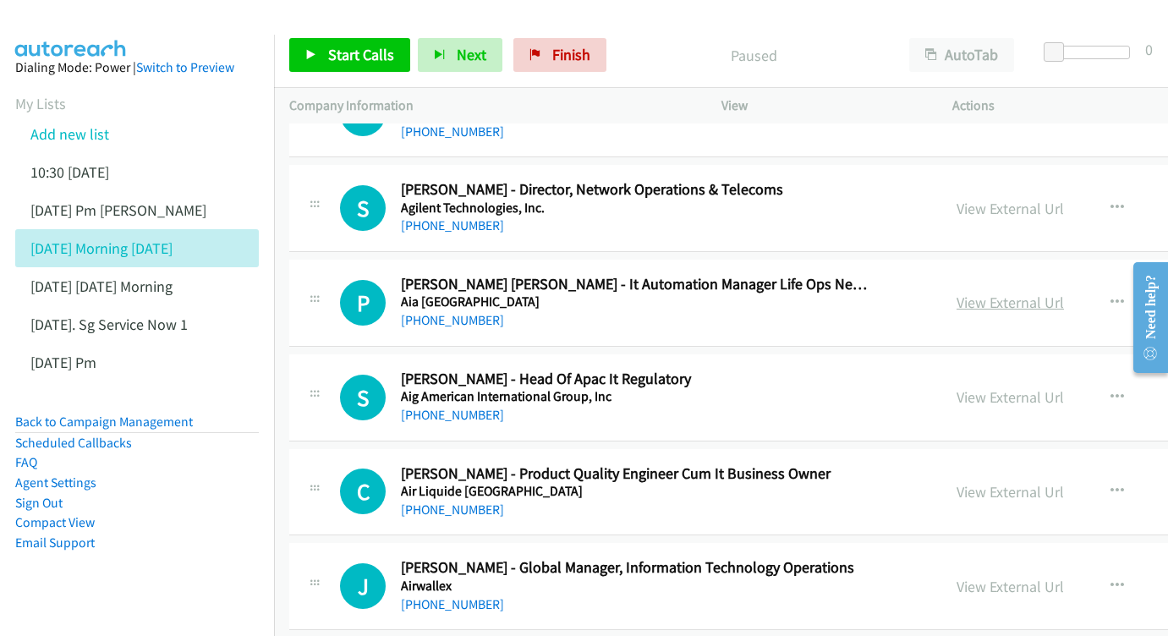
scroll to position [3289, 0]
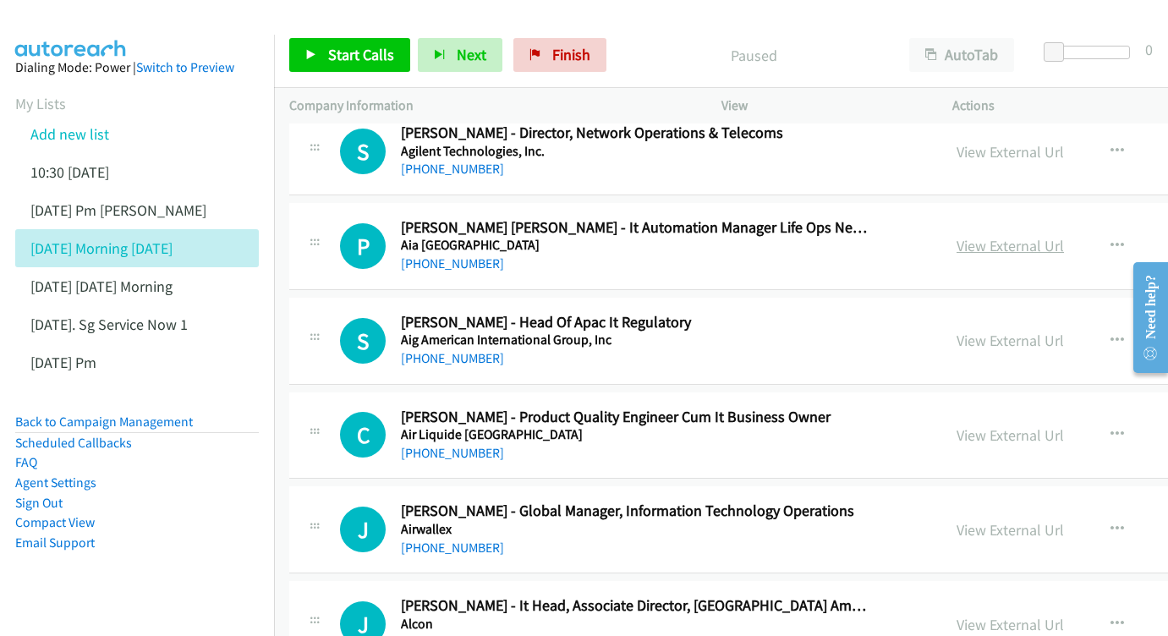
click at [979, 236] on link "View External Url" at bounding box center [1010, 245] width 107 height 19
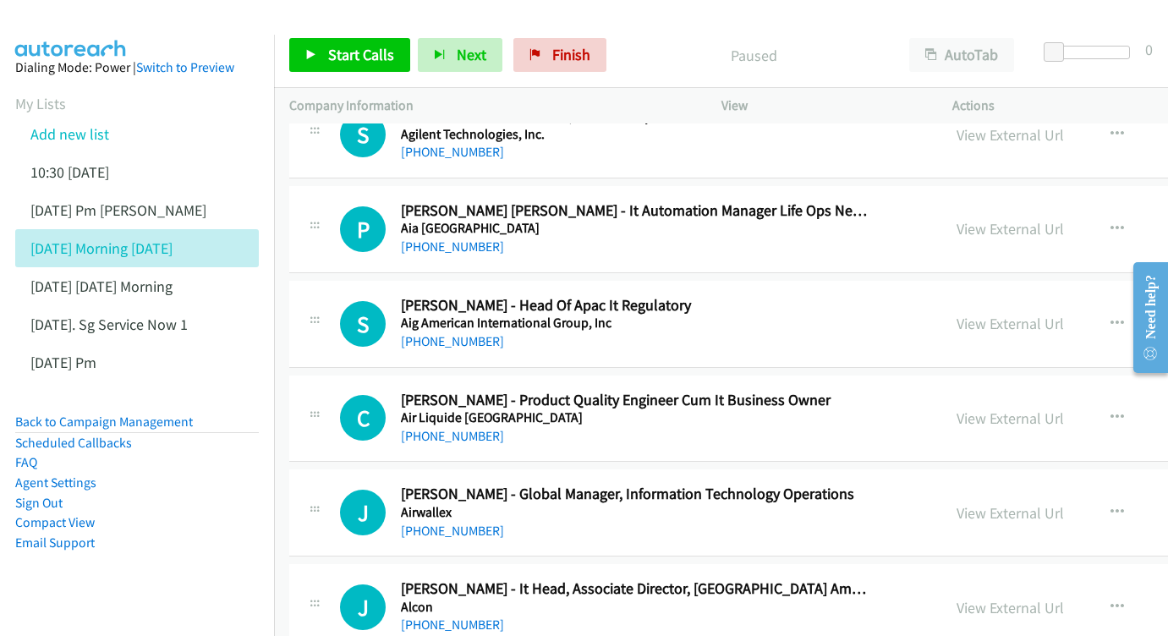
scroll to position [3388, 0]
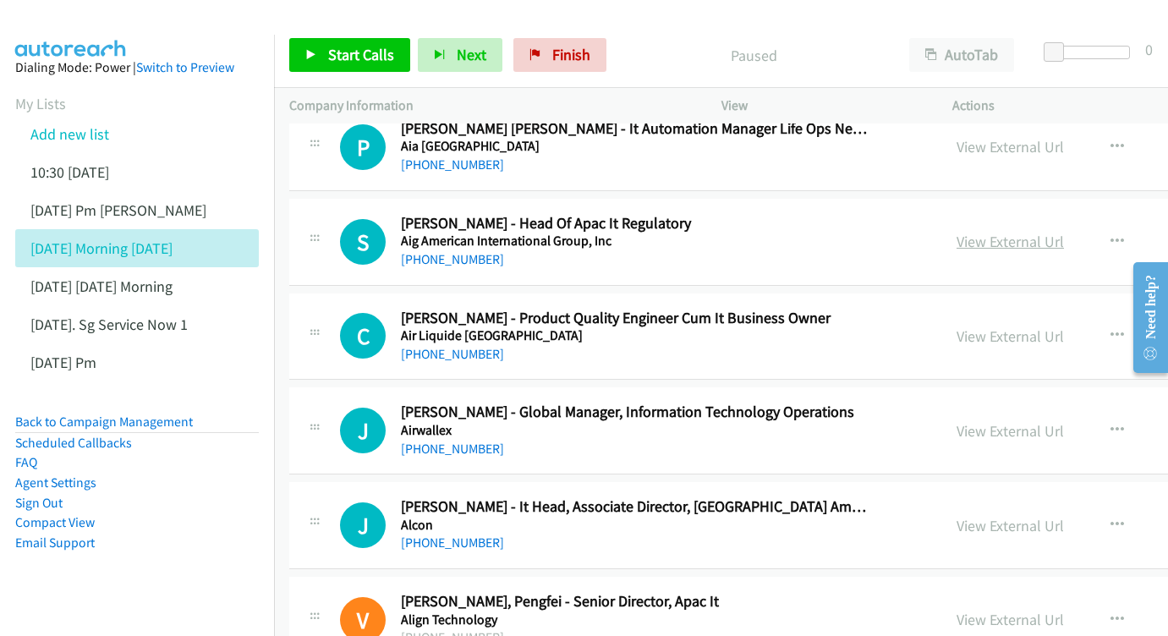
click at [986, 232] on link "View External Url" at bounding box center [1010, 241] width 107 height 19
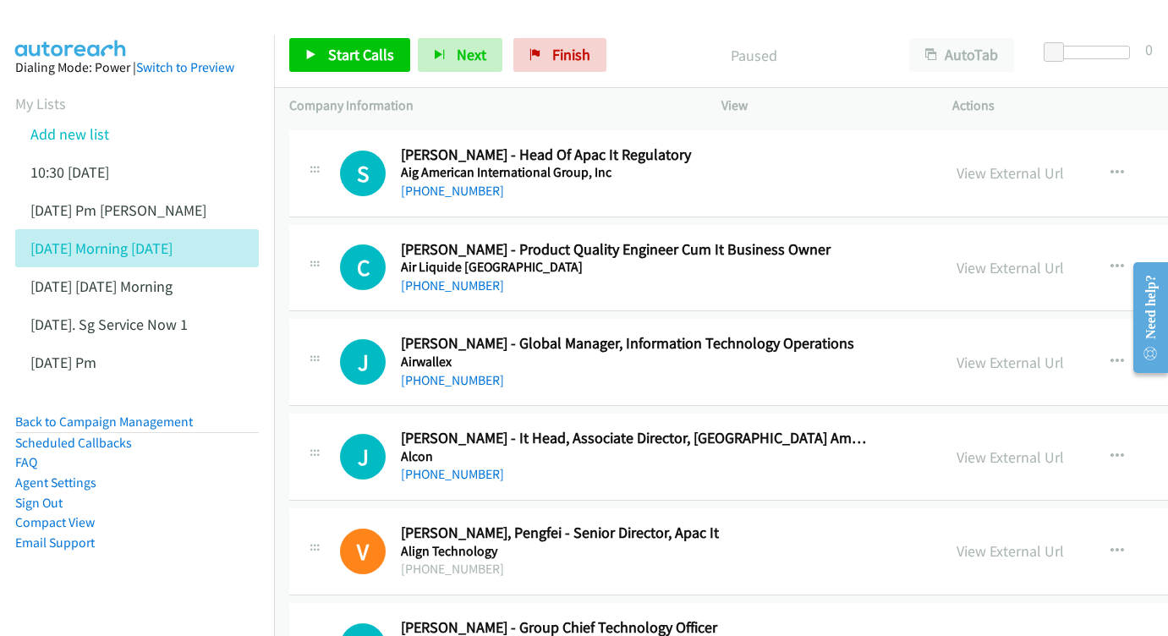
scroll to position [3460, 0]
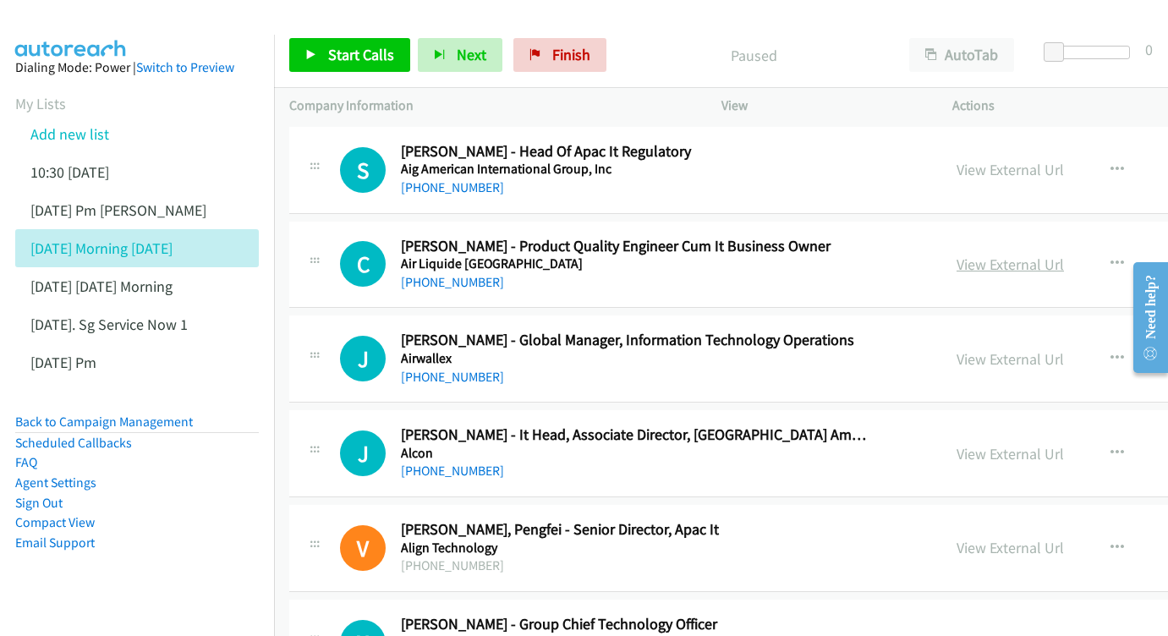
click at [1014, 255] on link "View External Url" at bounding box center [1010, 264] width 107 height 19
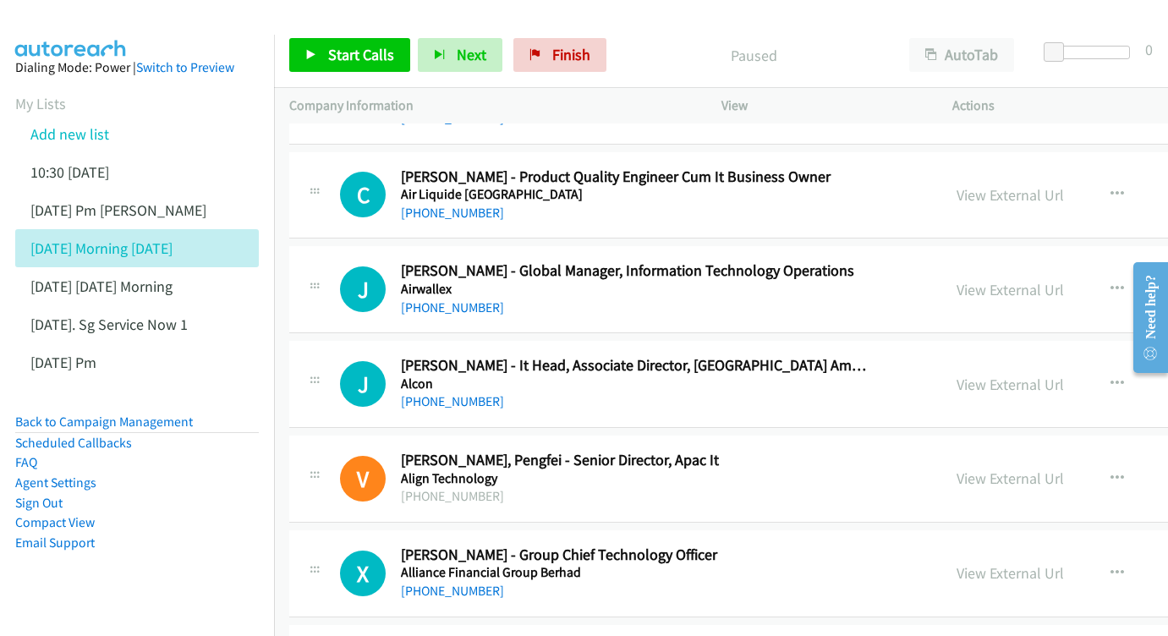
scroll to position [3542, 0]
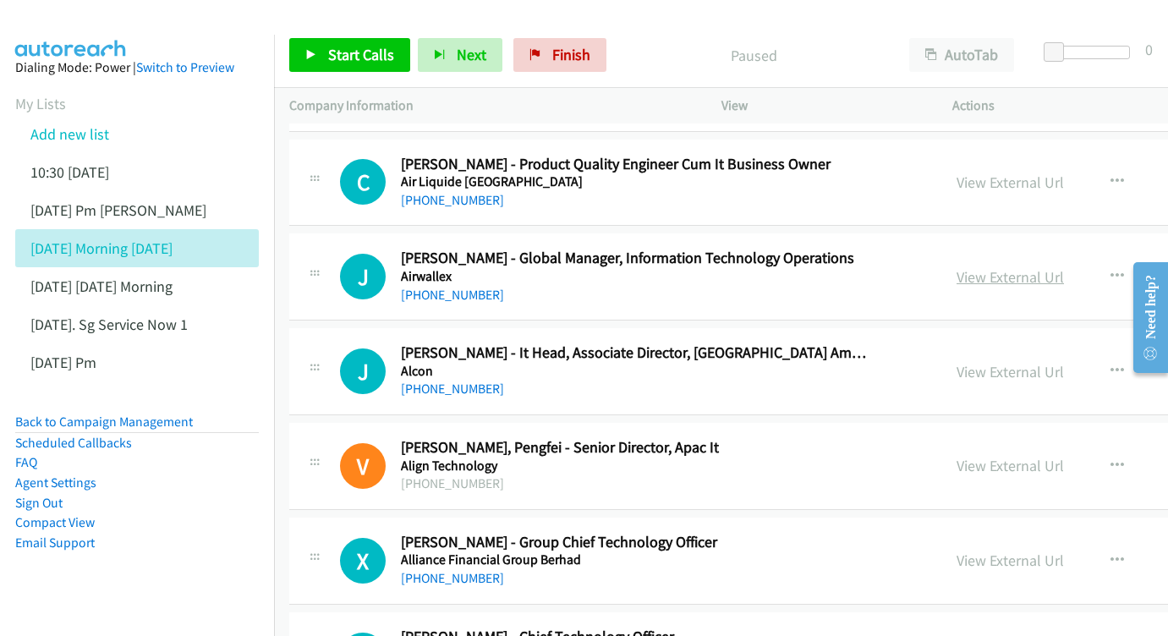
click at [1008, 267] on link "View External Url" at bounding box center [1010, 276] width 107 height 19
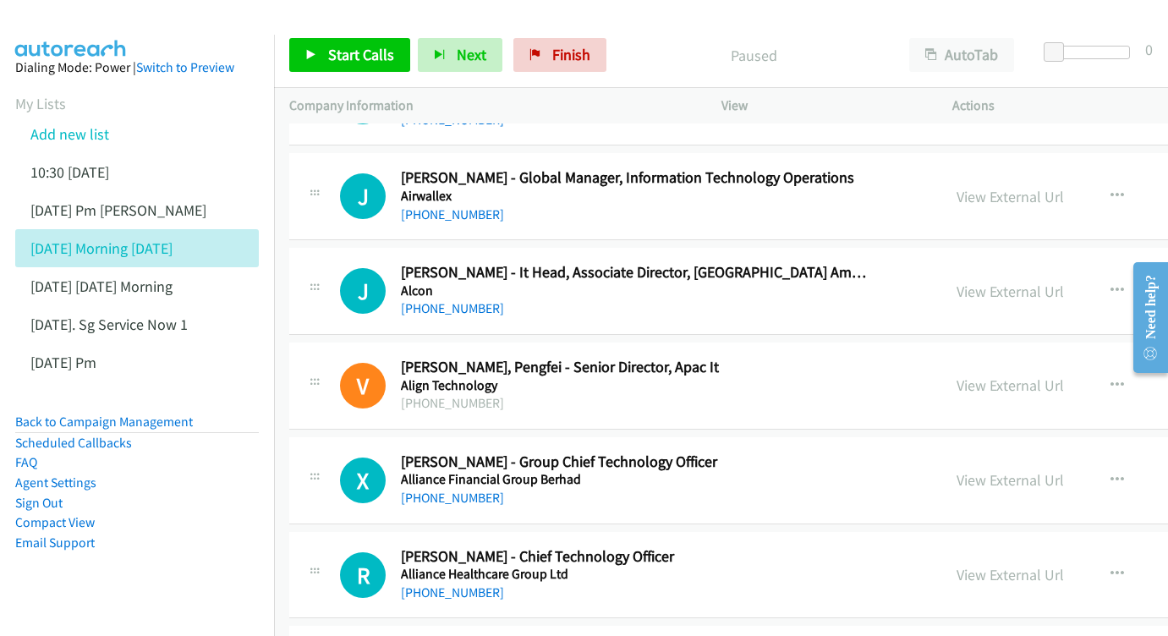
scroll to position [3654, 0]
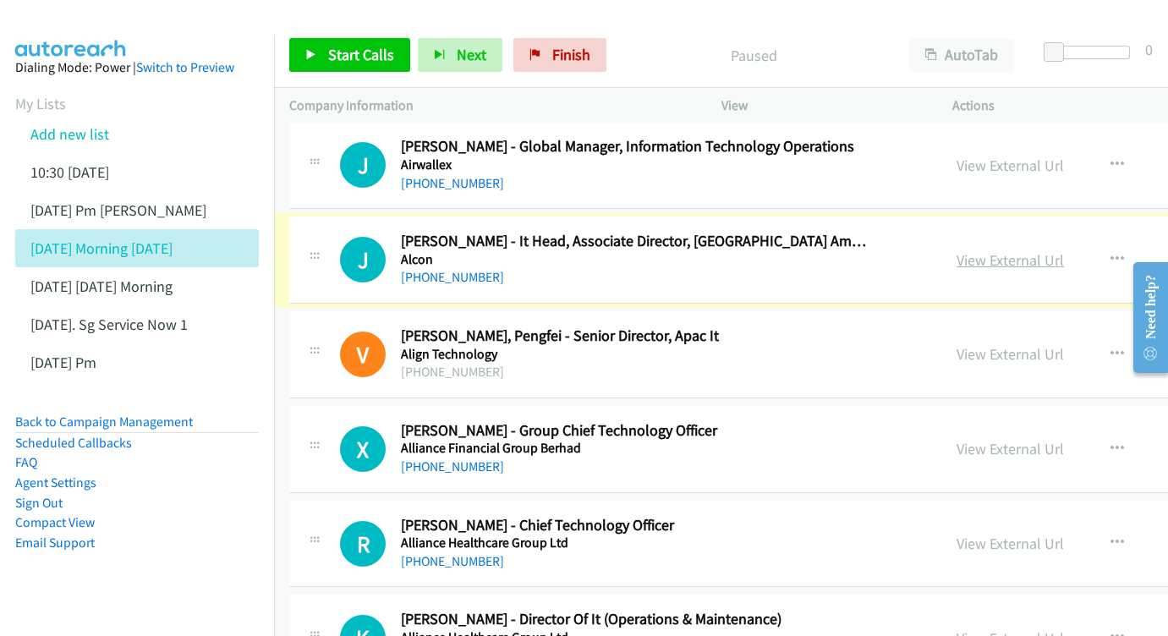
click at [981, 250] on link "View External Url" at bounding box center [1010, 259] width 107 height 19
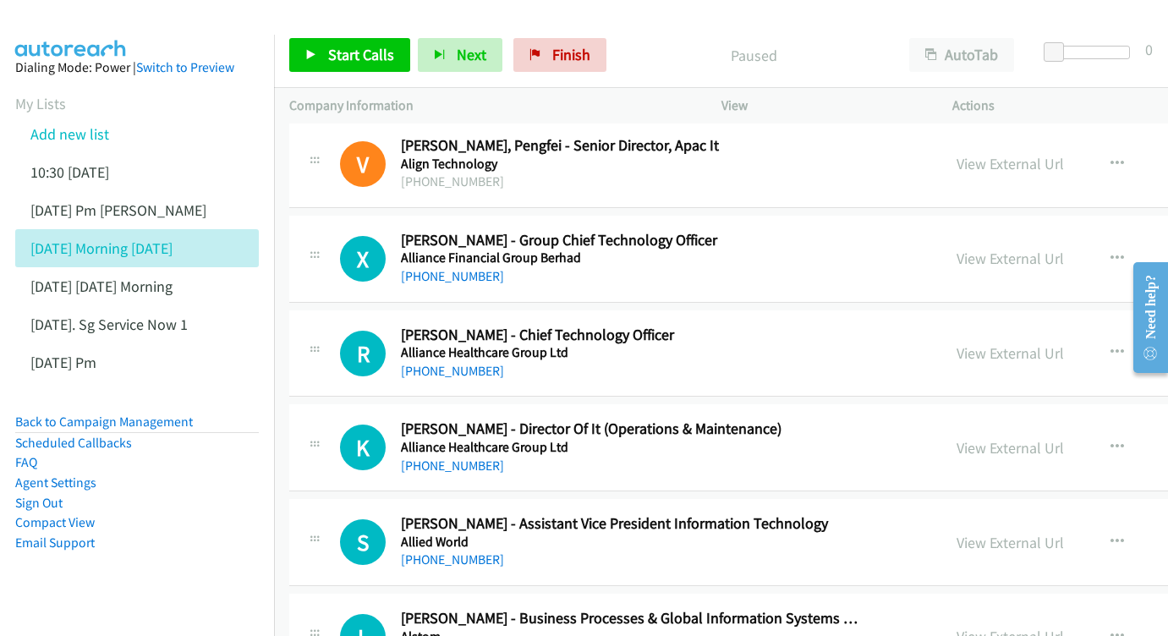
scroll to position [3848, 0]
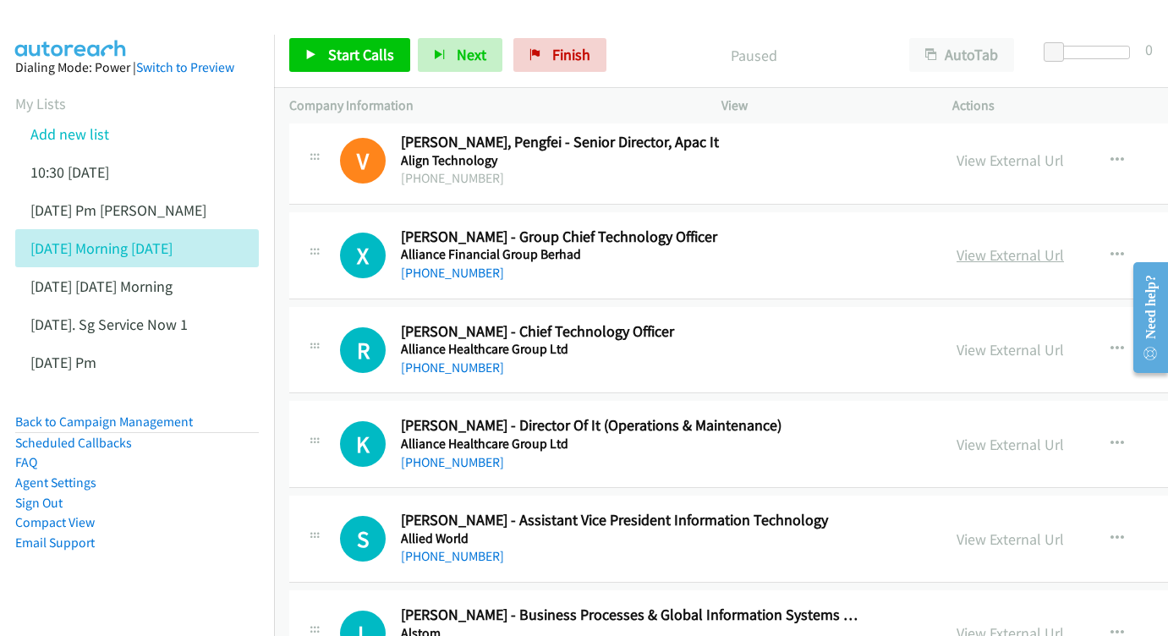
click at [1003, 245] on link "View External Url" at bounding box center [1010, 254] width 107 height 19
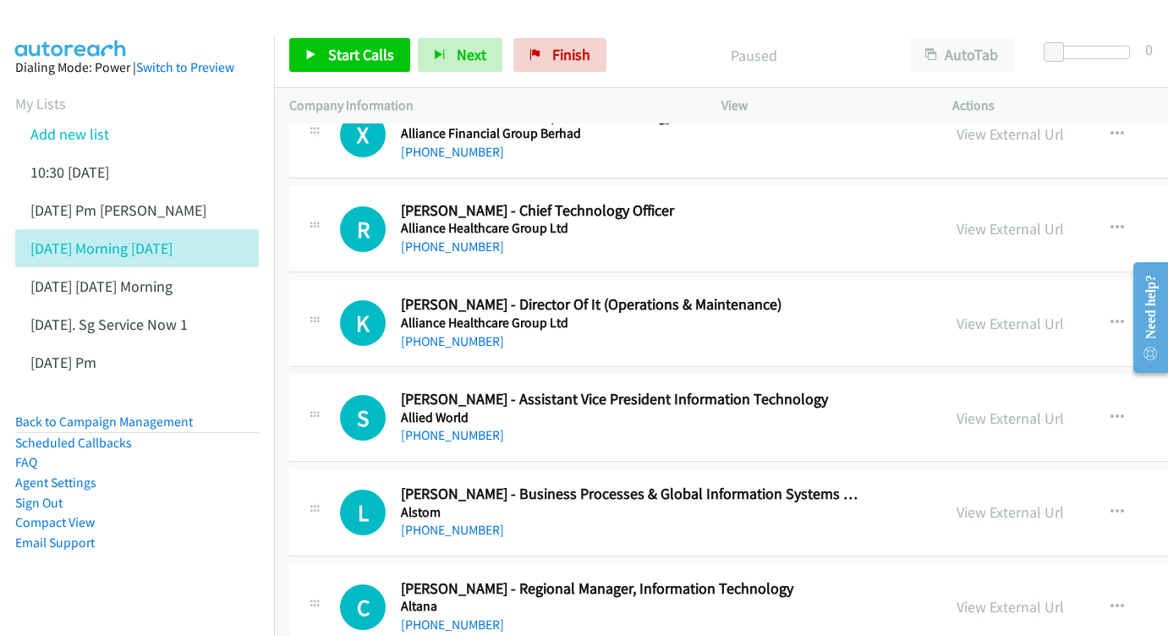
scroll to position [3965, 0]
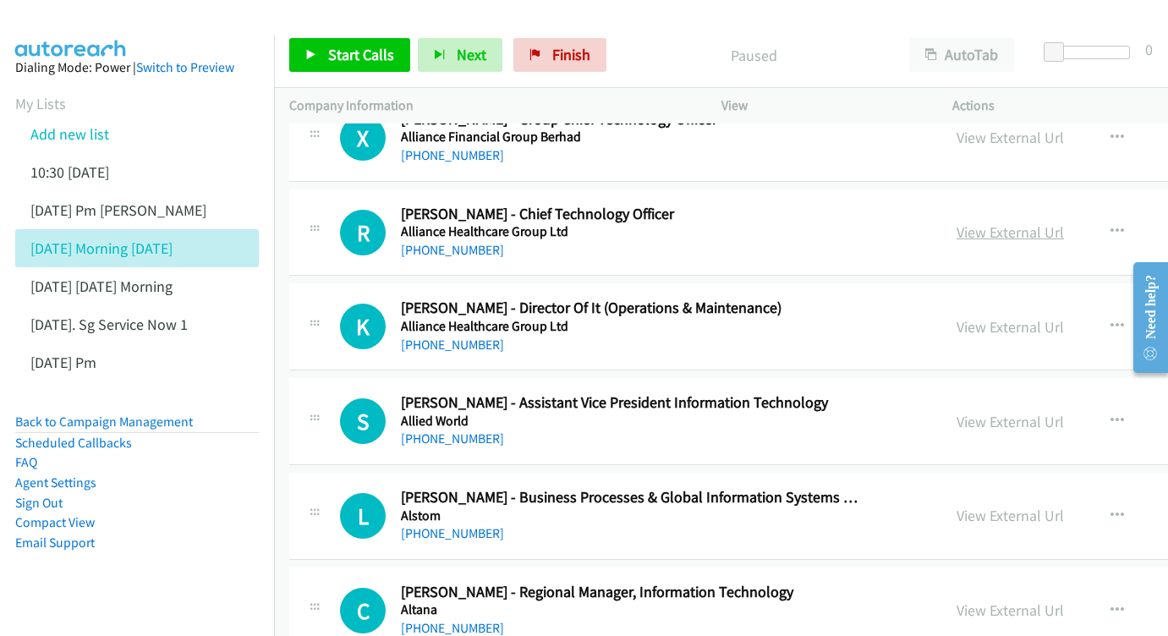
click at [1003, 223] on link "View External Url" at bounding box center [1010, 232] width 107 height 19
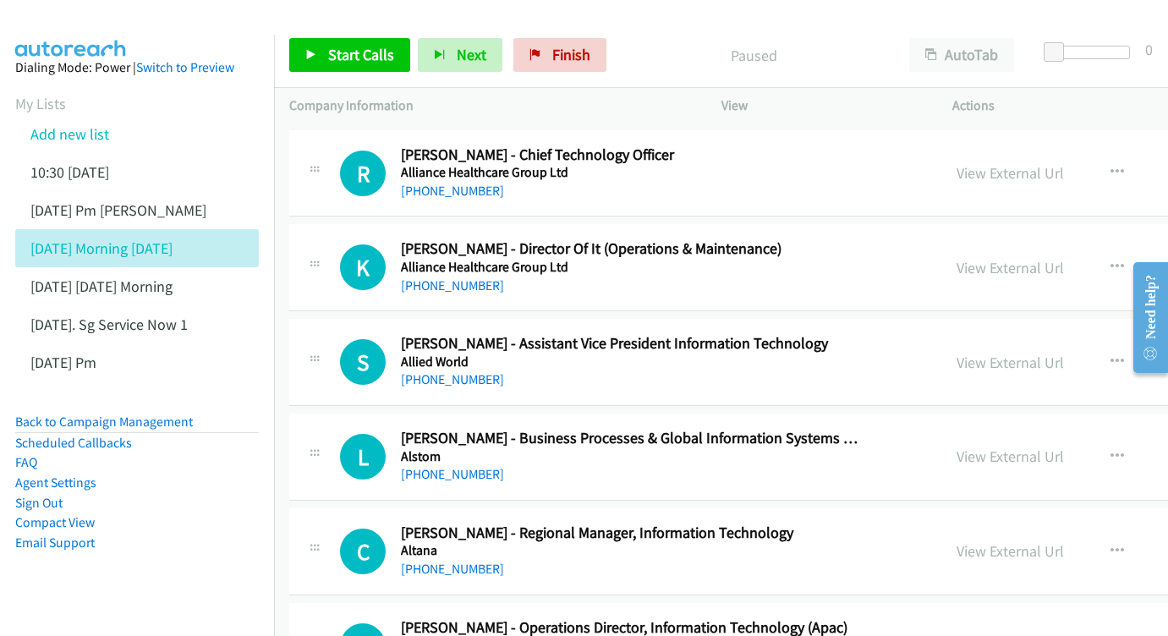
scroll to position [4042, 0]
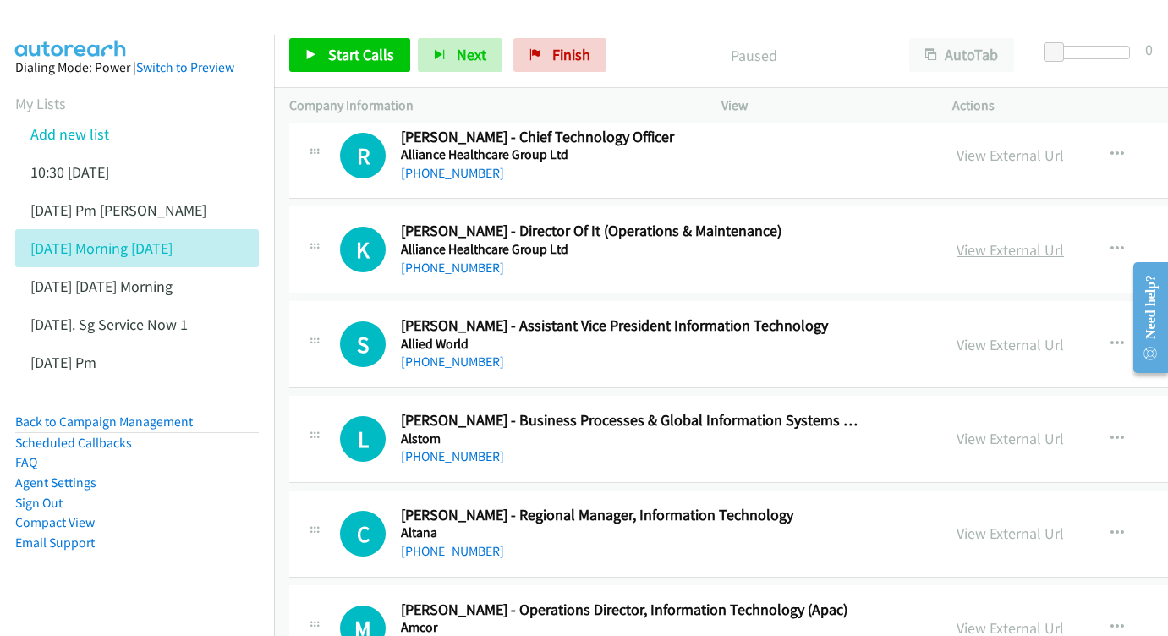
click at [983, 240] on link "View External Url" at bounding box center [1010, 249] width 107 height 19
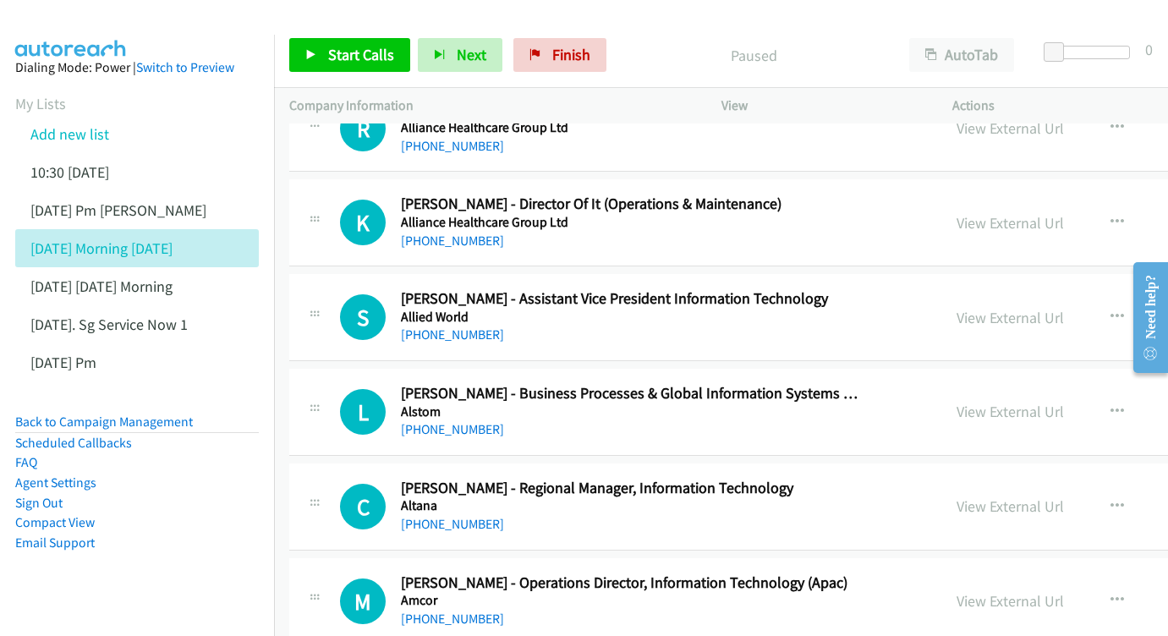
scroll to position [4099, 0]
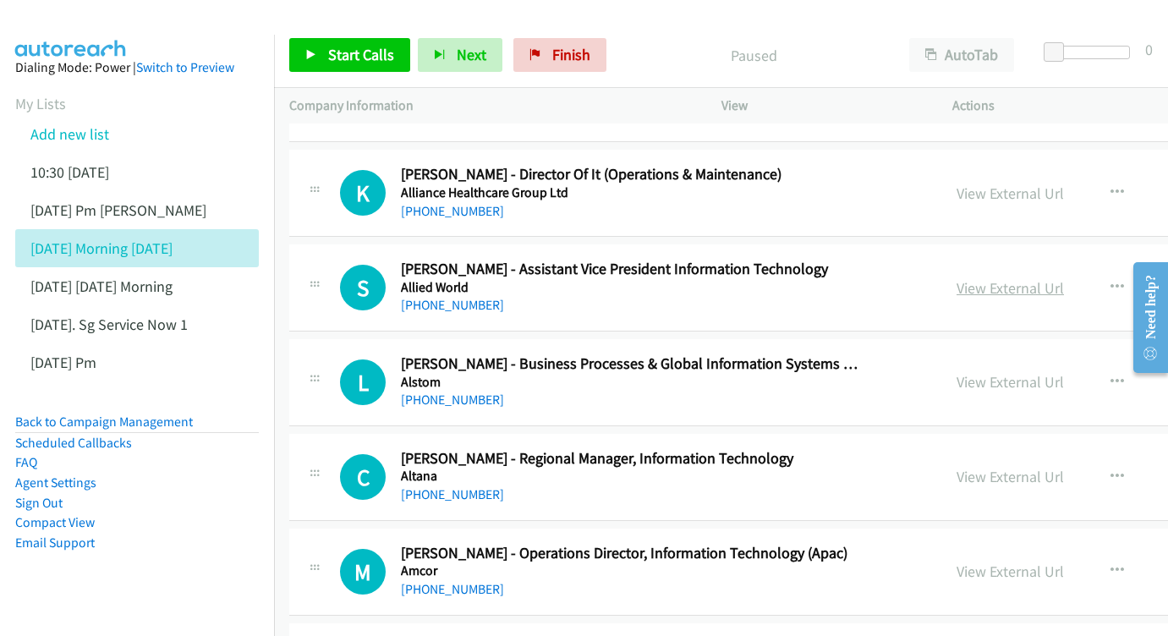
click at [1009, 278] on link "View External Url" at bounding box center [1010, 287] width 107 height 19
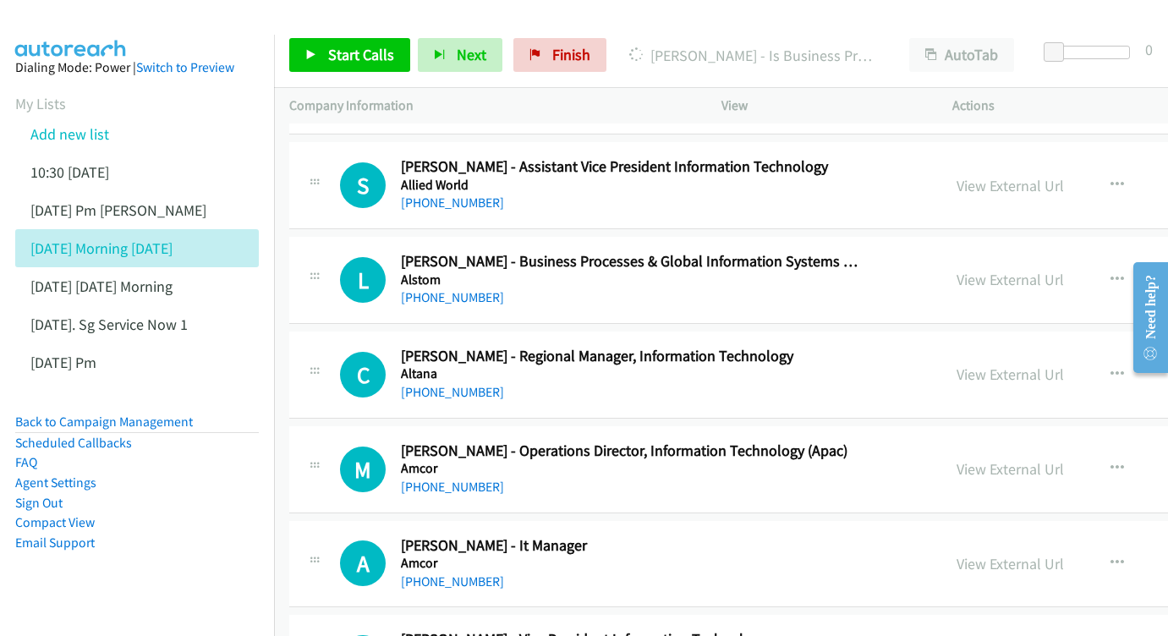
scroll to position [4218, 0]
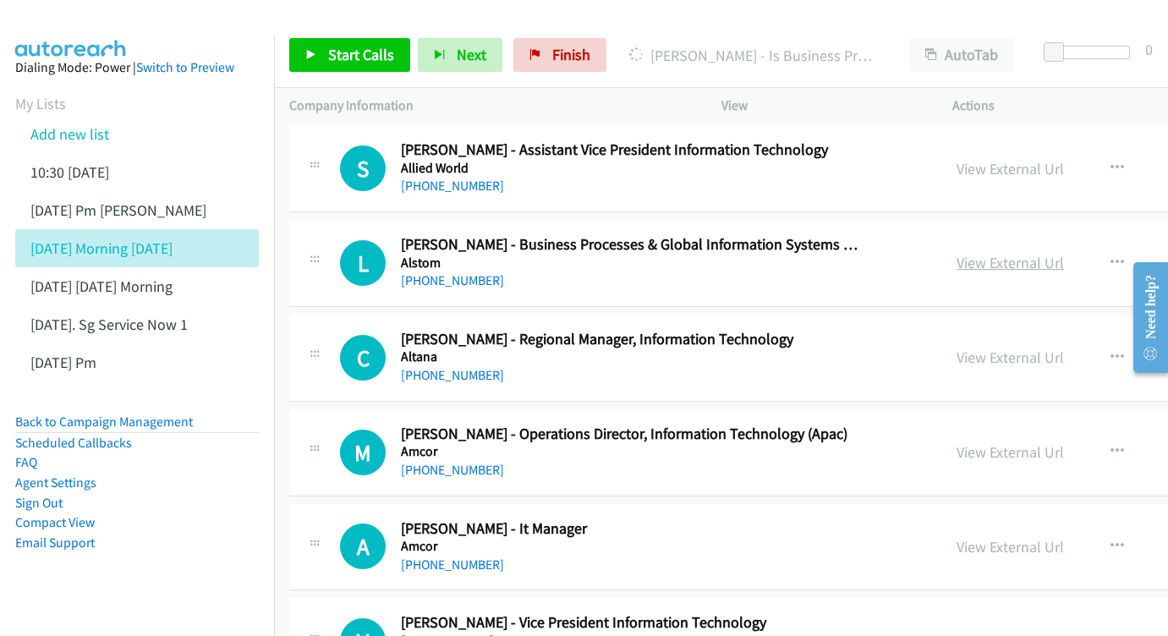
click at [970, 253] on link "View External Url" at bounding box center [1010, 262] width 107 height 19
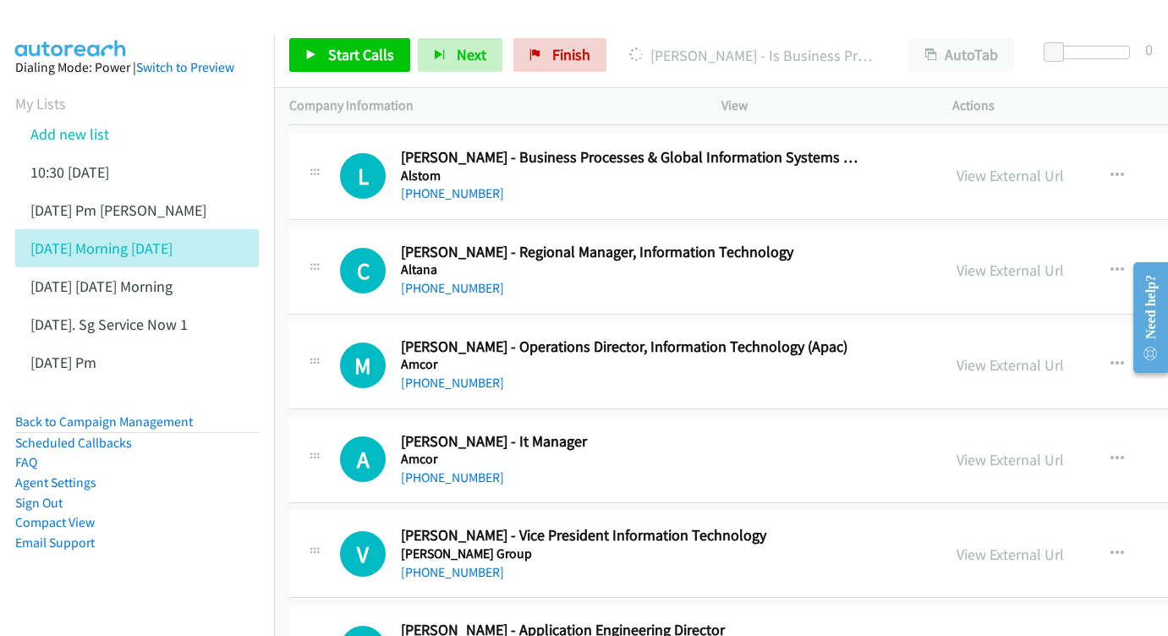
scroll to position [4313, 0]
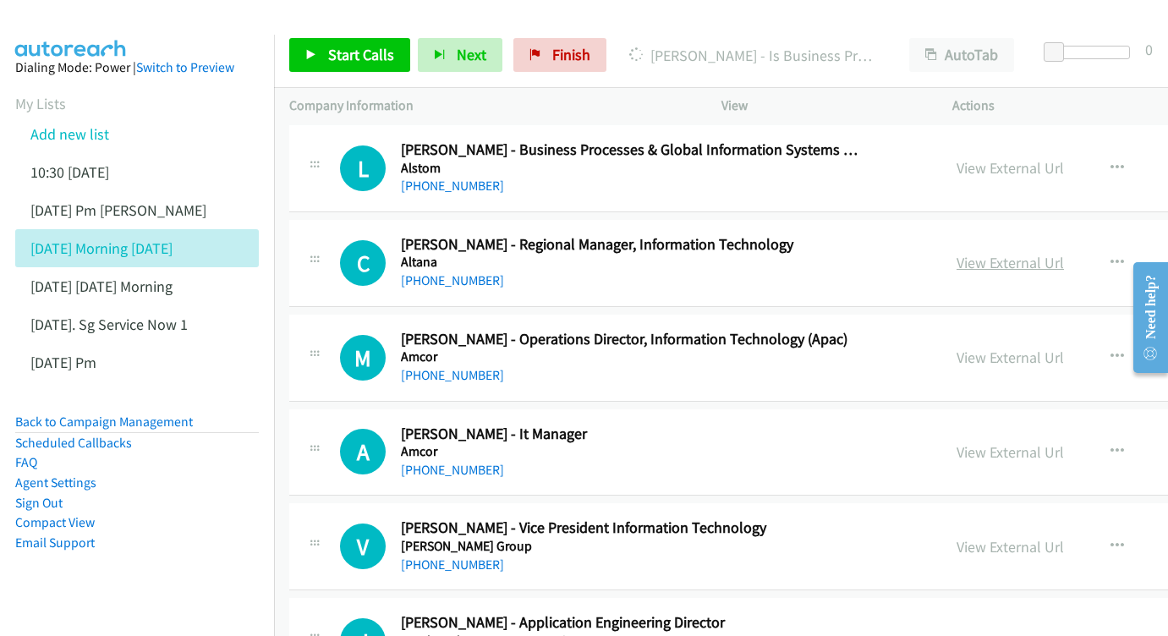
click at [960, 253] on link "View External Url" at bounding box center [1010, 262] width 107 height 19
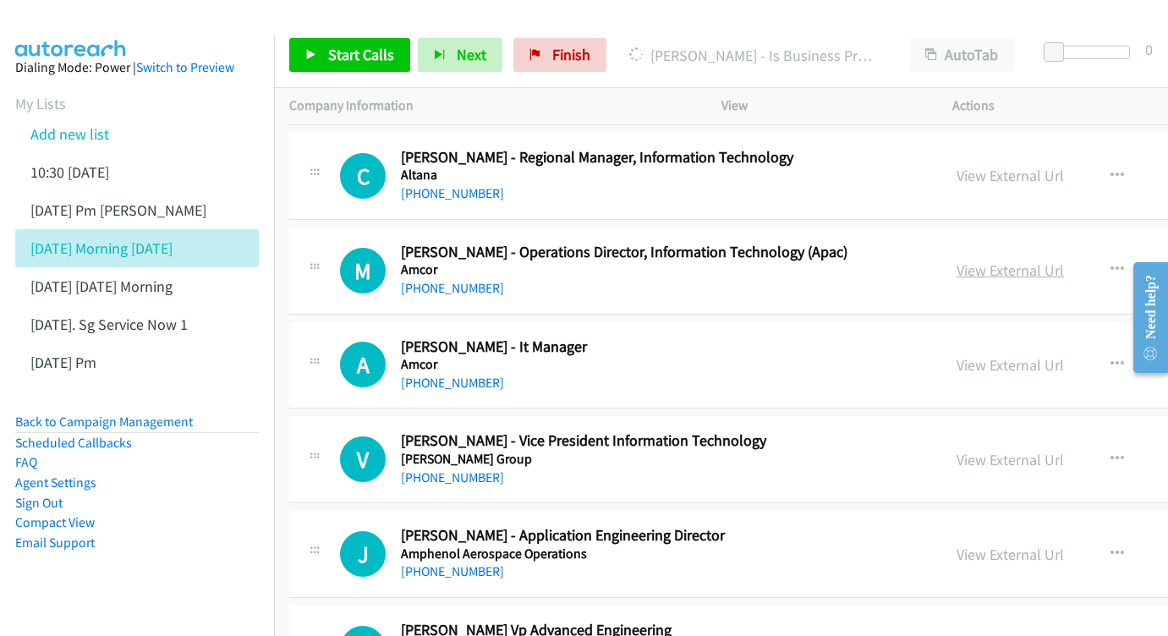
click at [984, 261] on link "View External Url" at bounding box center [1010, 270] width 107 height 19
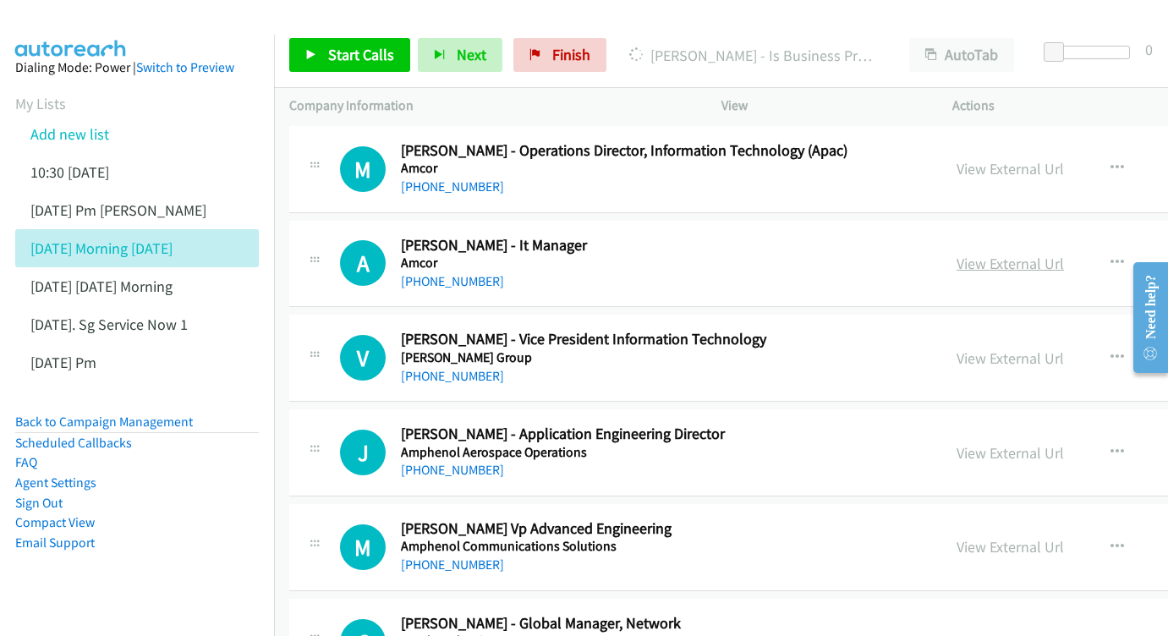
scroll to position [4505, 0]
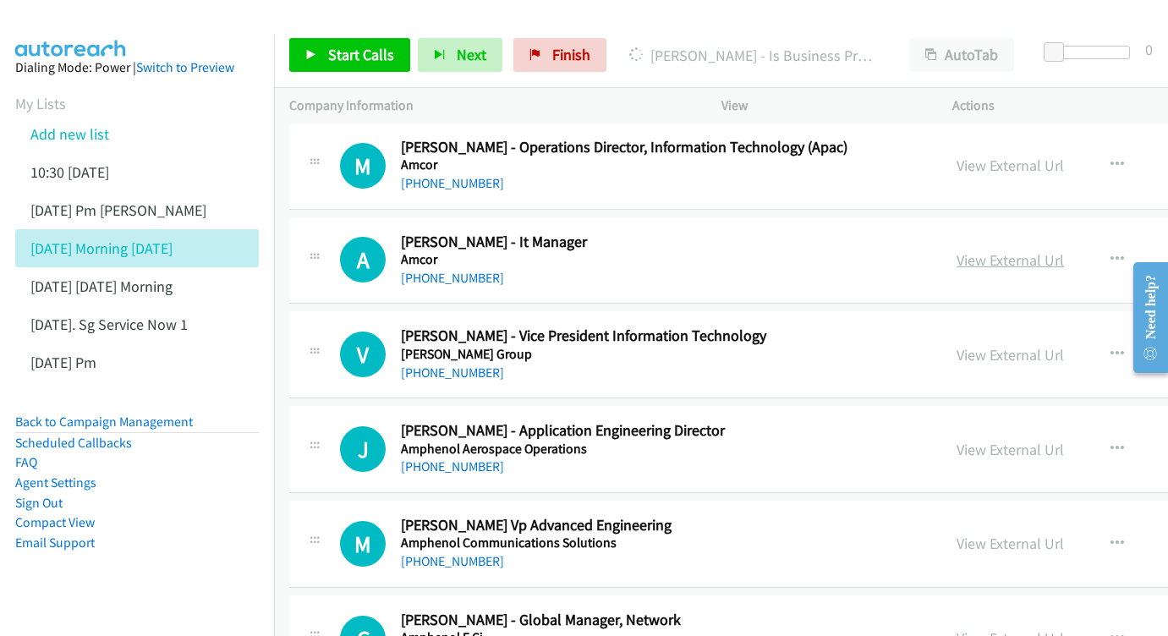
click at [1006, 250] on link "View External Url" at bounding box center [1010, 259] width 107 height 19
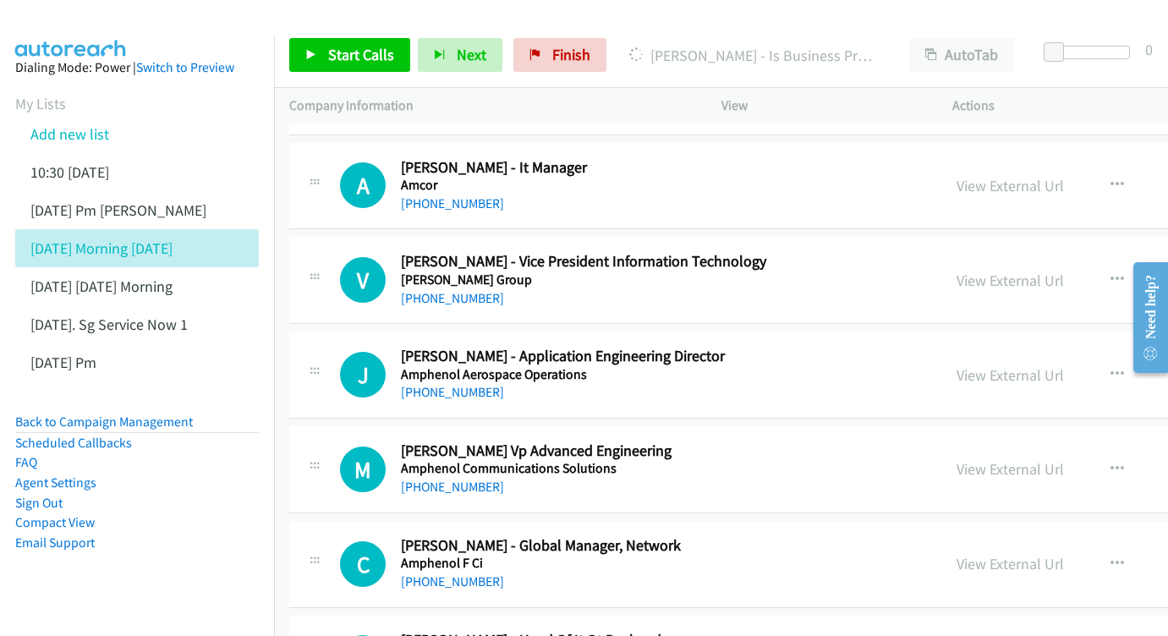
scroll to position [4592, 0]
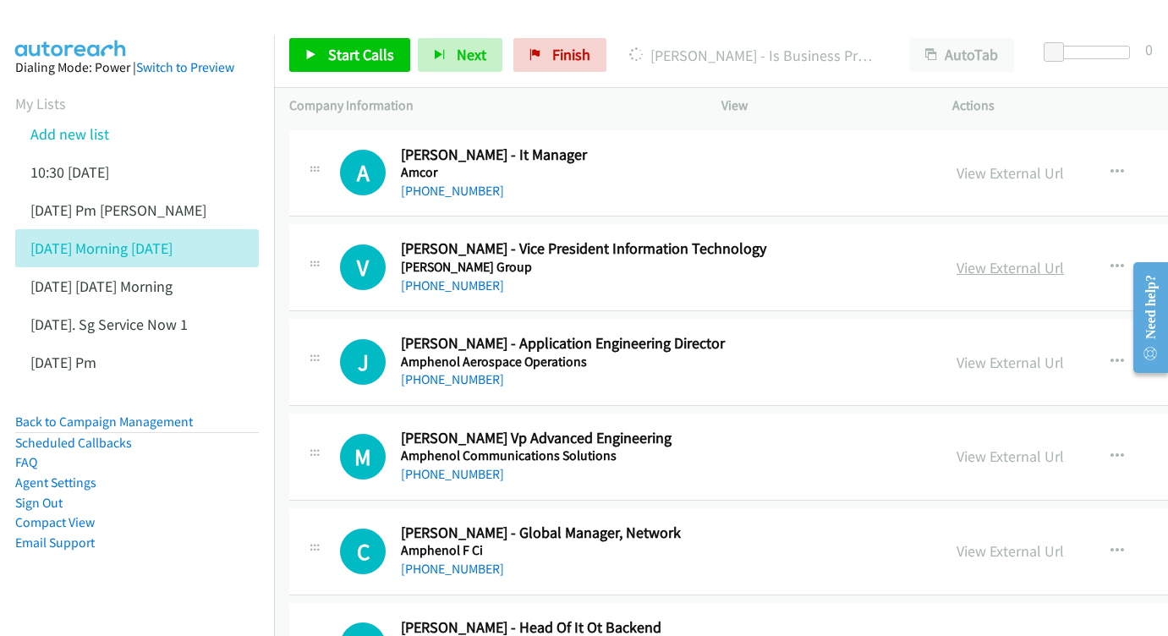
click at [980, 258] on link "View External Url" at bounding box center [1010, 267] width 107 height 19
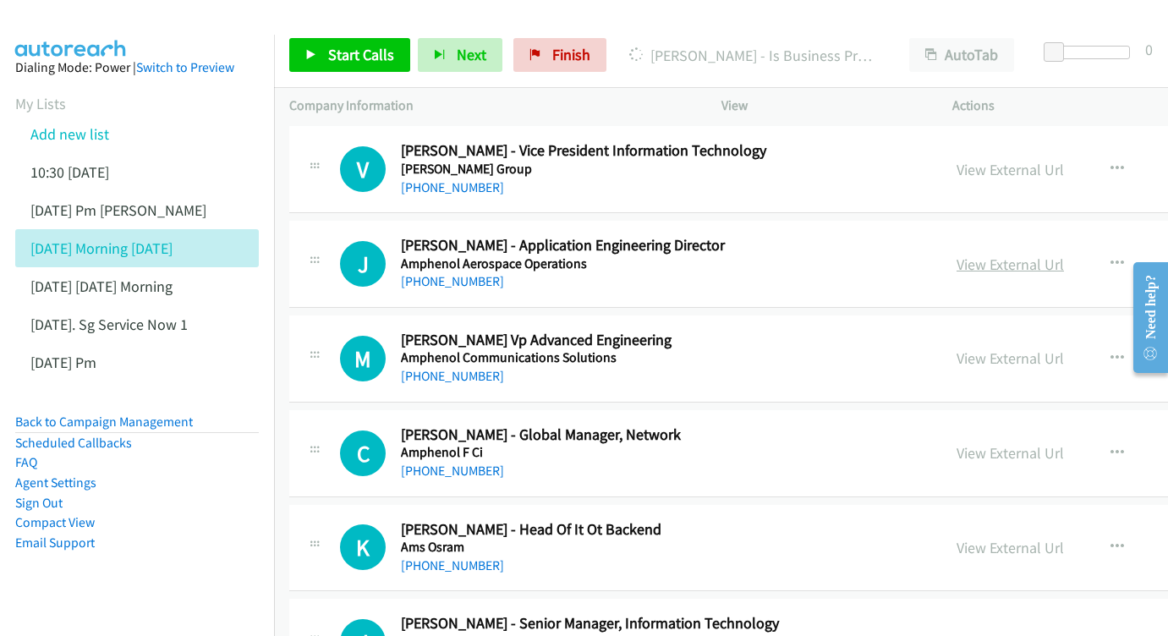
click at [992, 255] on link "View External Url" at bounding box center [1010, 264] width 107 height 19
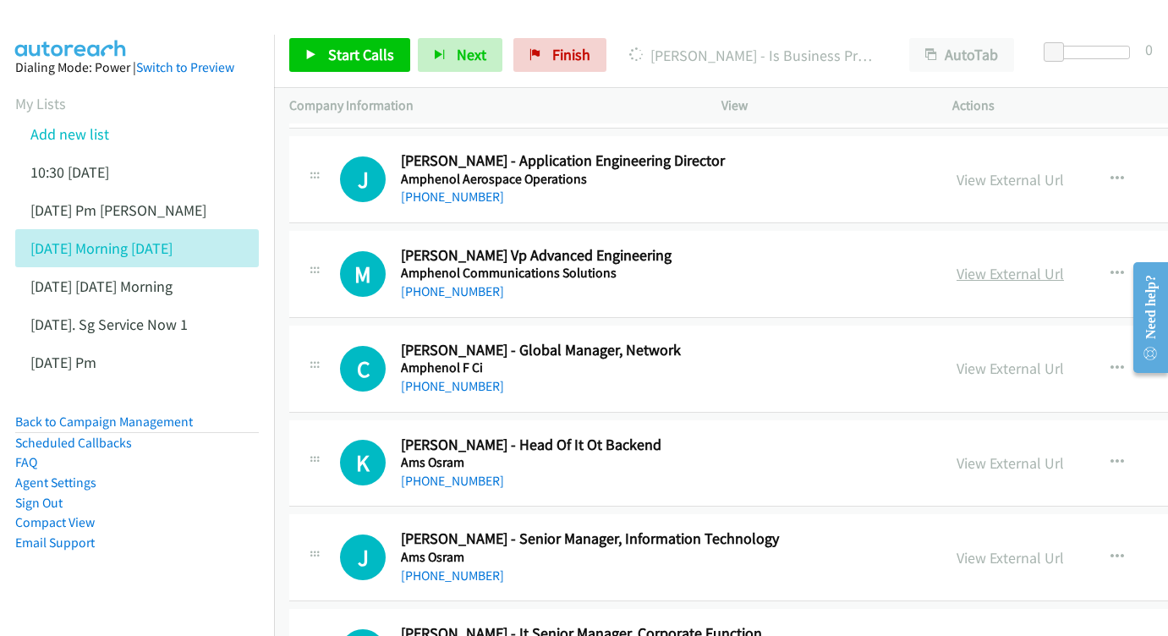
scroll to position [4775, 0]
click at [1001, 264] on link "View External Url" at bounding box center [1010, 273] width 107 height 19
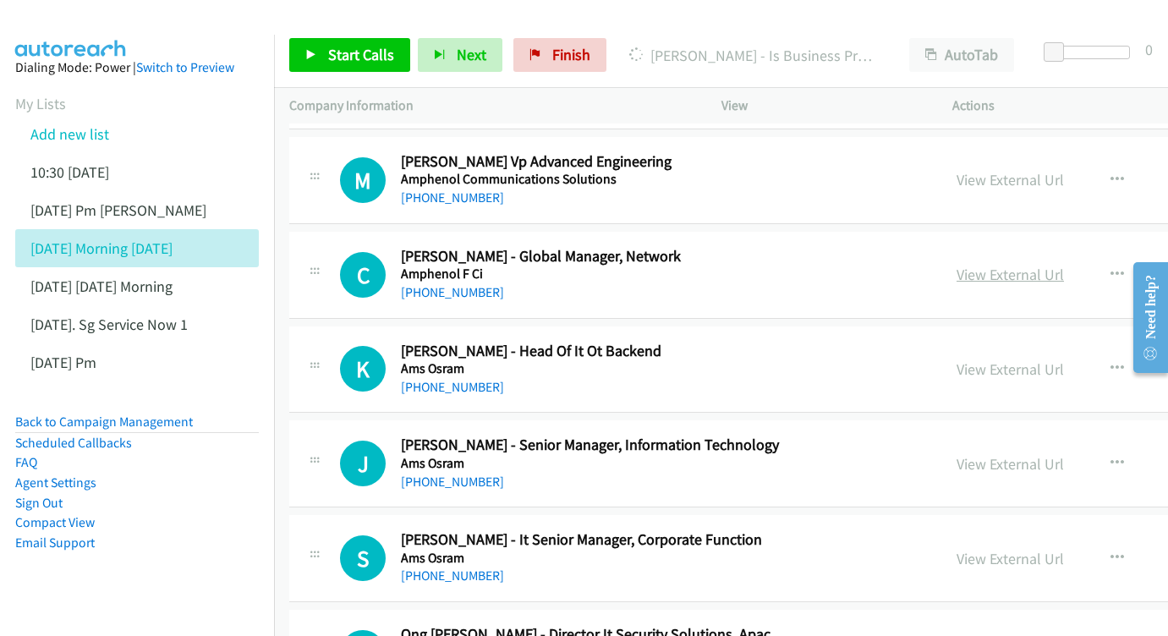
scroll to position [4951, 0]
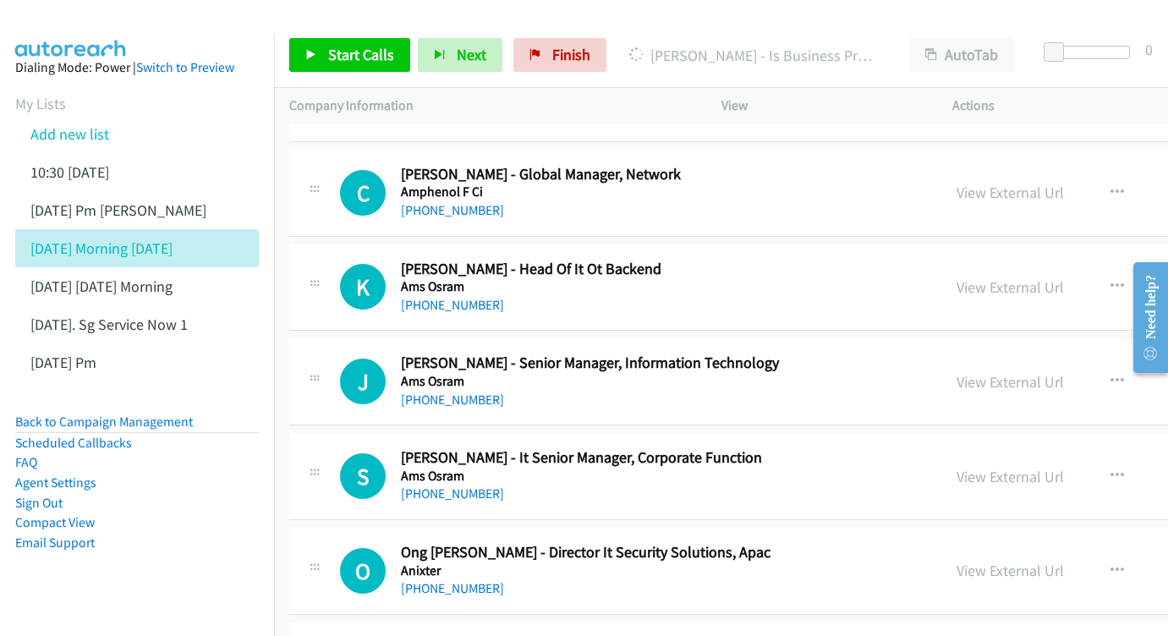
click at [997, 260] on div "View External Url View External Url Schedule/Manage Callback Start Calls Here R…" at bounding box center [1113, 288] width 342 height 56
click at [989, 278] on link "View External Url" at bounding box center [1010, 287] width 107 height 19
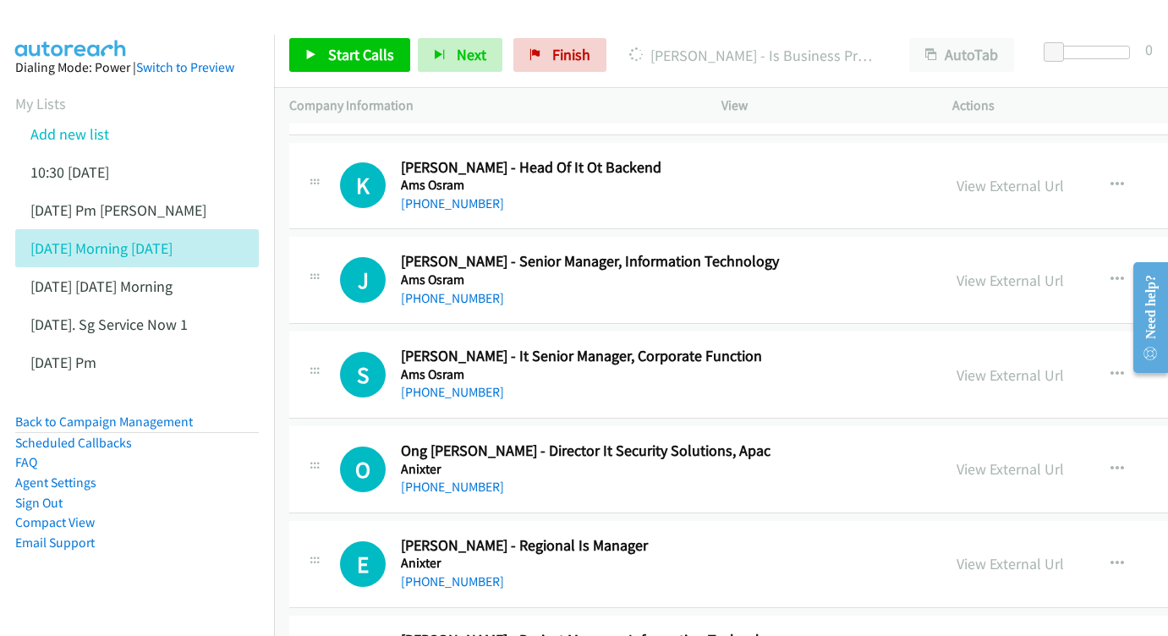
scroll to position [5054, 0]
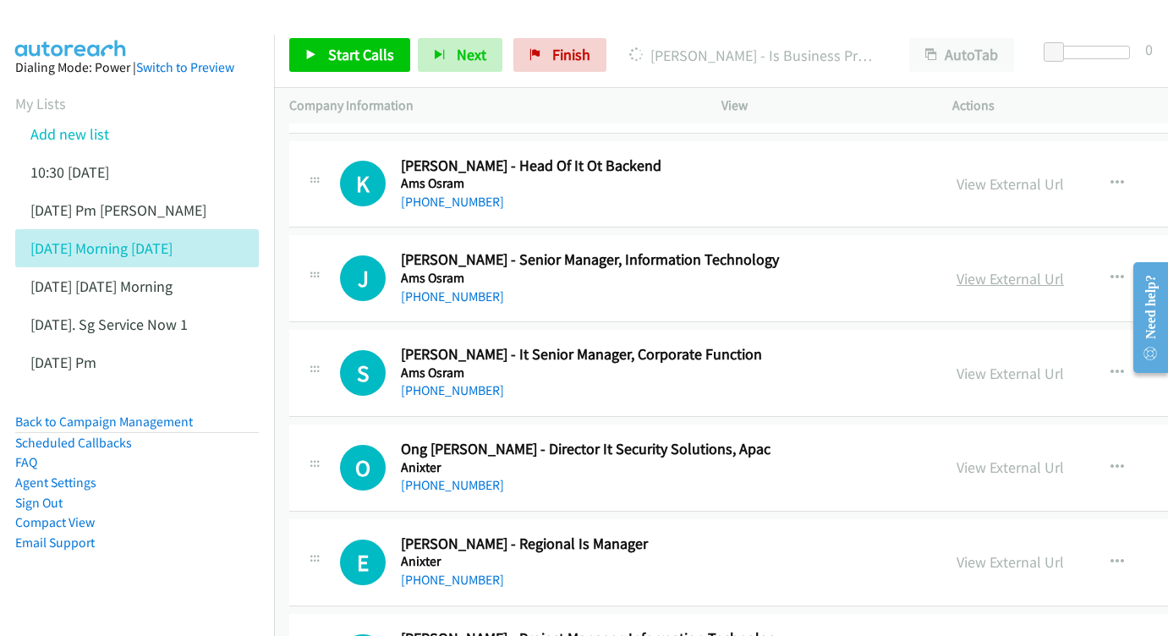
click at [1010, 269] on link "View External Url" at bounding box center [1010, 278] width 107 height 19
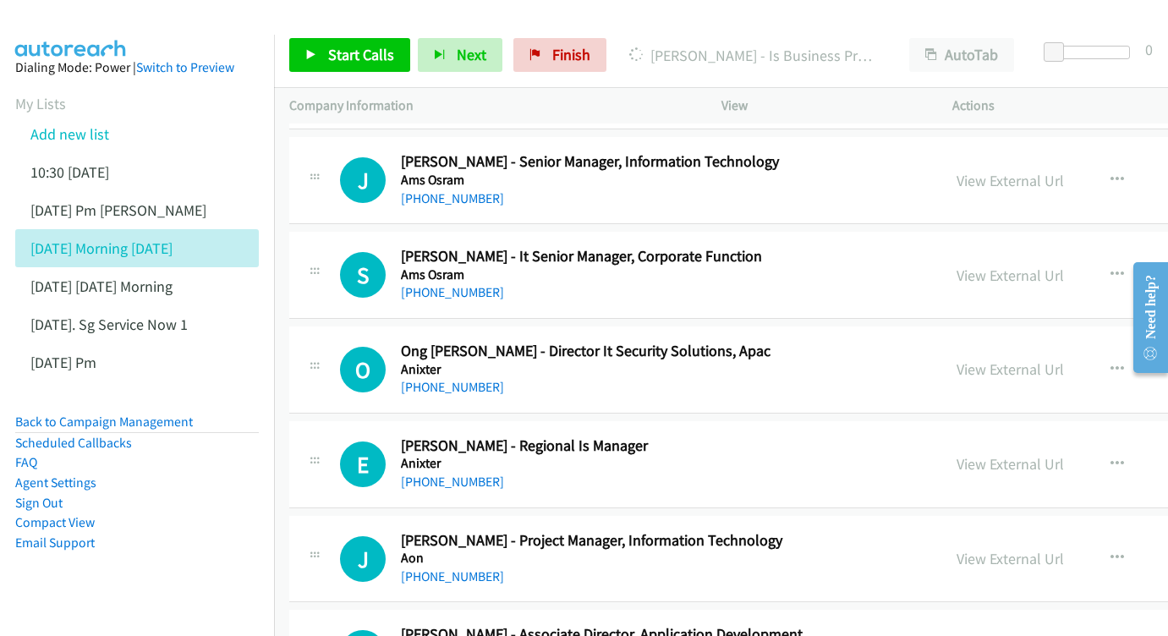
scroll to position [5153, 0]
click at [986, 265] on link "View External Url" at bounding box center [1010, 274] width 107 height 19
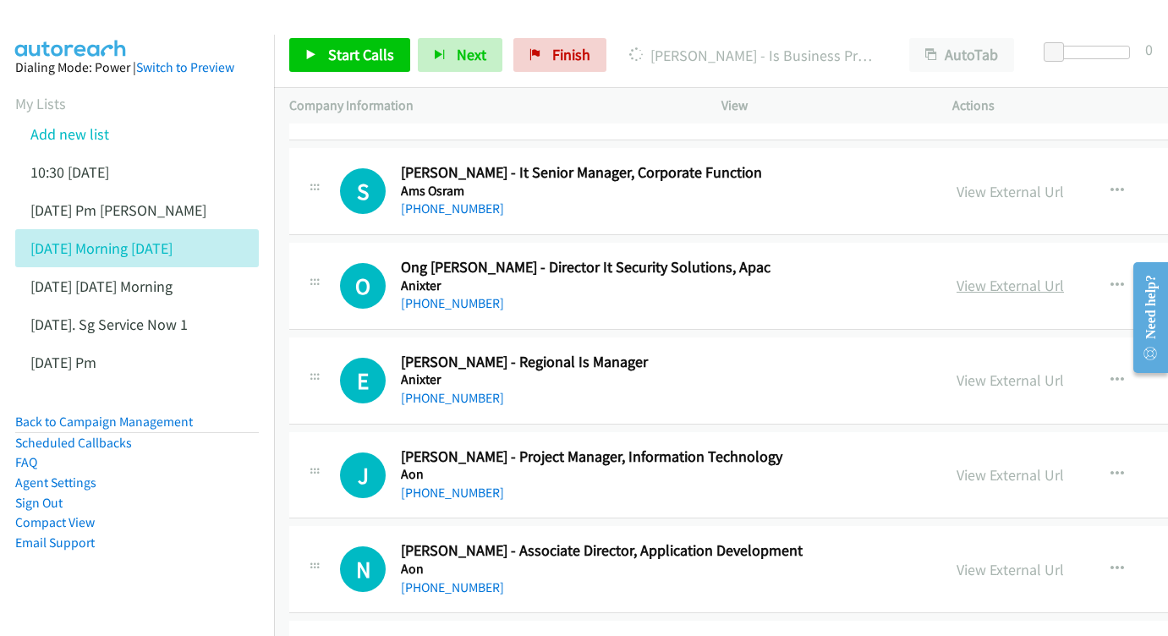
click at [968, 276] on link "View External Url" at bounding box center [1010, 285] width 107 height 19
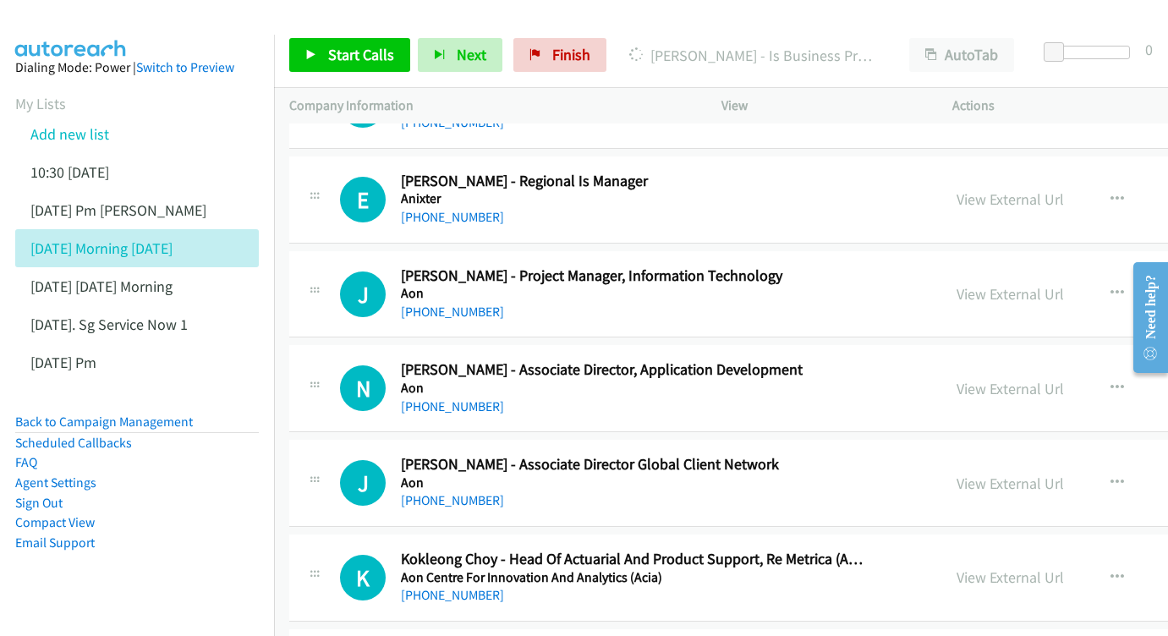
scroll to position [5430, 0]
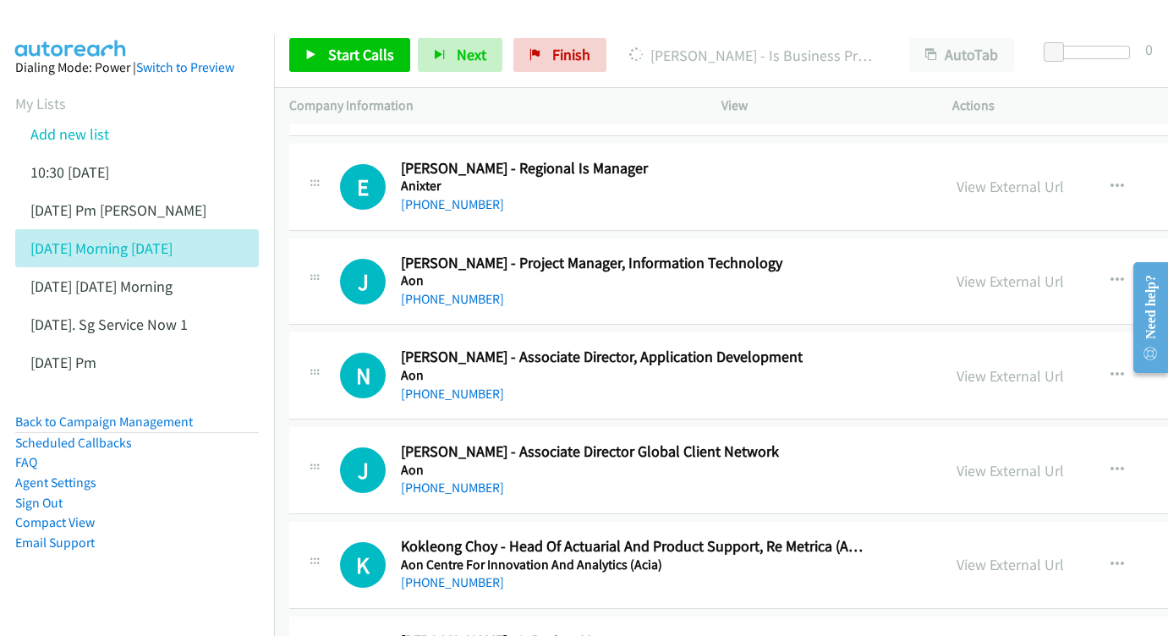
click at [1027, 254] on div "View External Url View External Url Schedule/Manage Callback Start Calls Here R…" at bounding box center [1113, 282] width 342 height 56
click at [1012, 272] on link "View External Url" at bounding box center [1010, 281] width 107 height 19
